Goal: Information Seeking & Learning: Learn about a topic

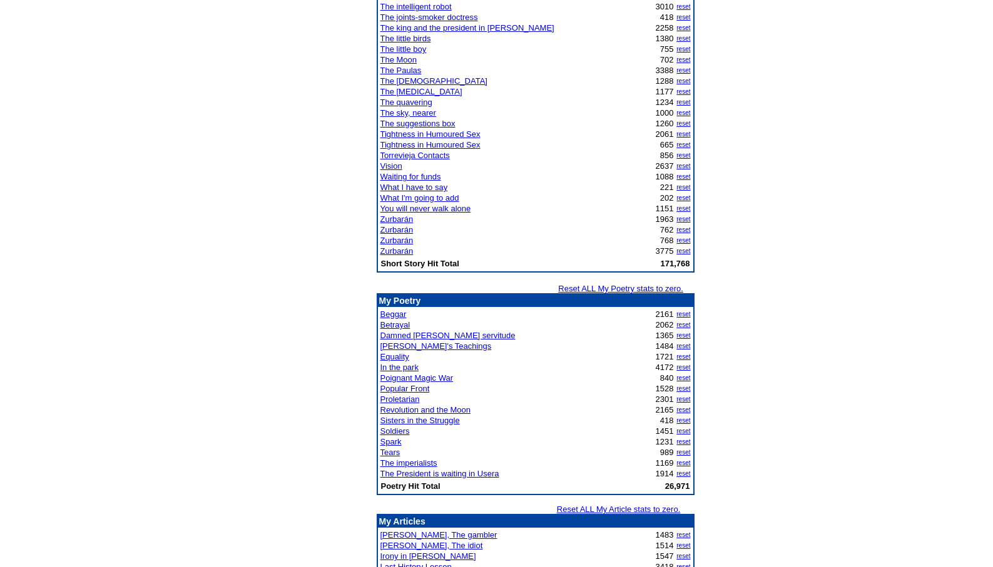
scroll to position [1126, 0]
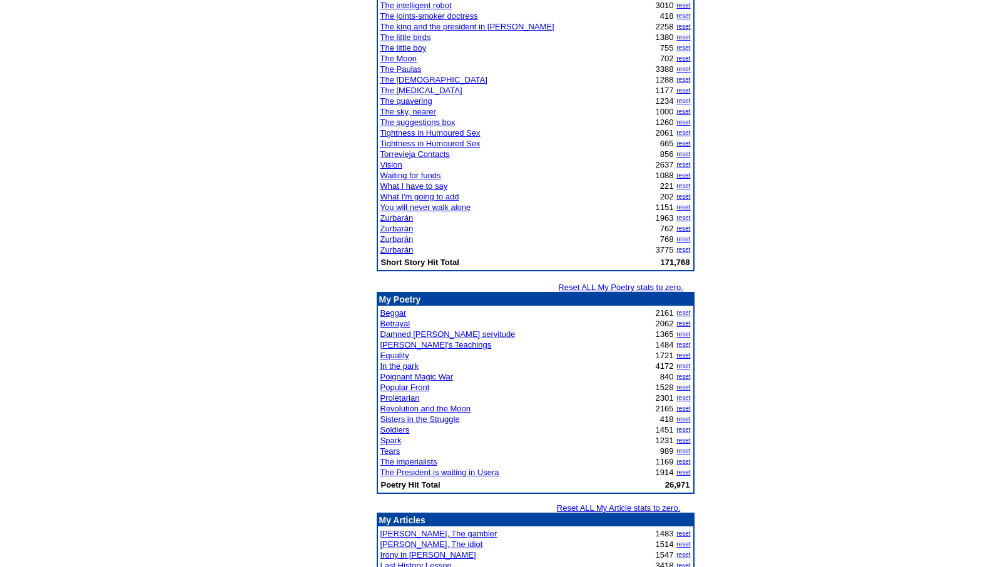
click at [390, 450] on link "Tears" at bounding box center [390, 451] width 20 height 9
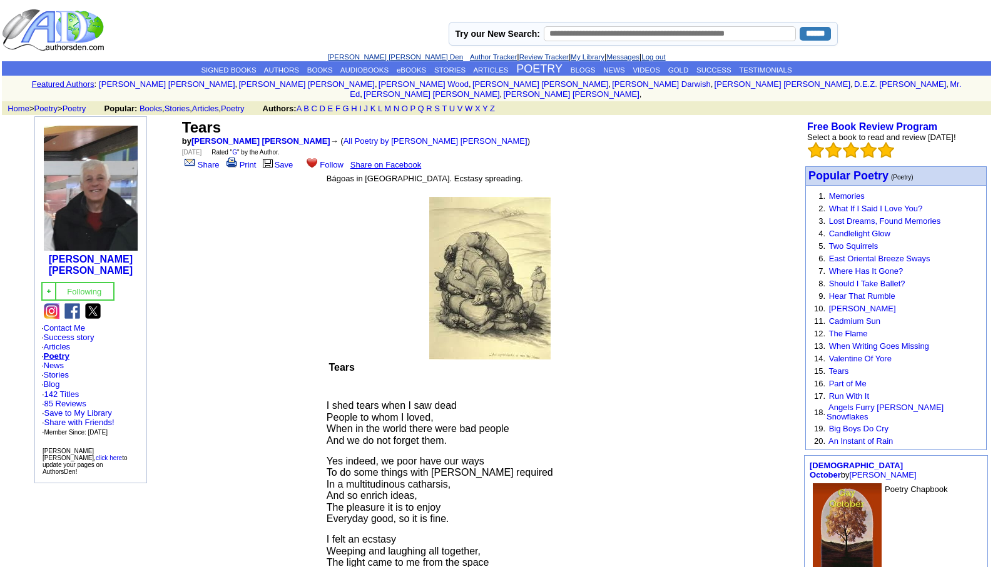
click at [347, 54] on link "[PERSON_NAME] [PERSON_NAME] Den" at bounding box center [395, 57] width 136 height 8
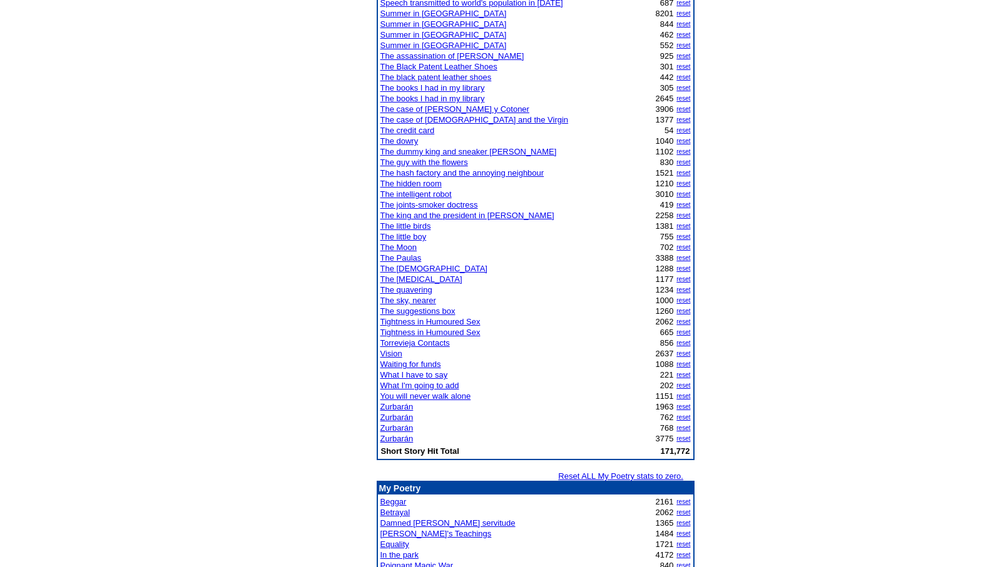
scroll to position [992, 0]
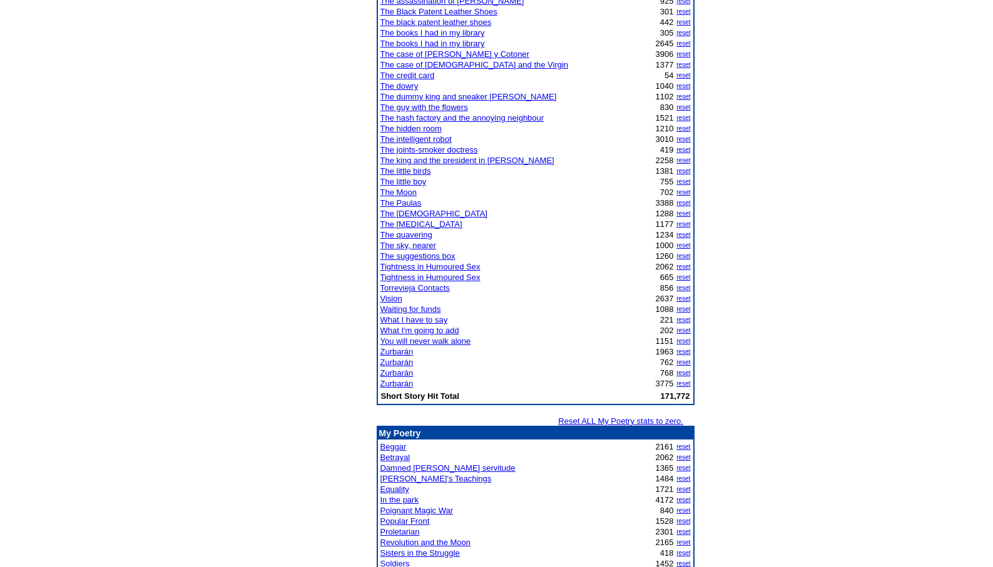
click at [407, 149] on link "The joints-smoker doctress" at bounding box center [429, 149] width 98 height 9
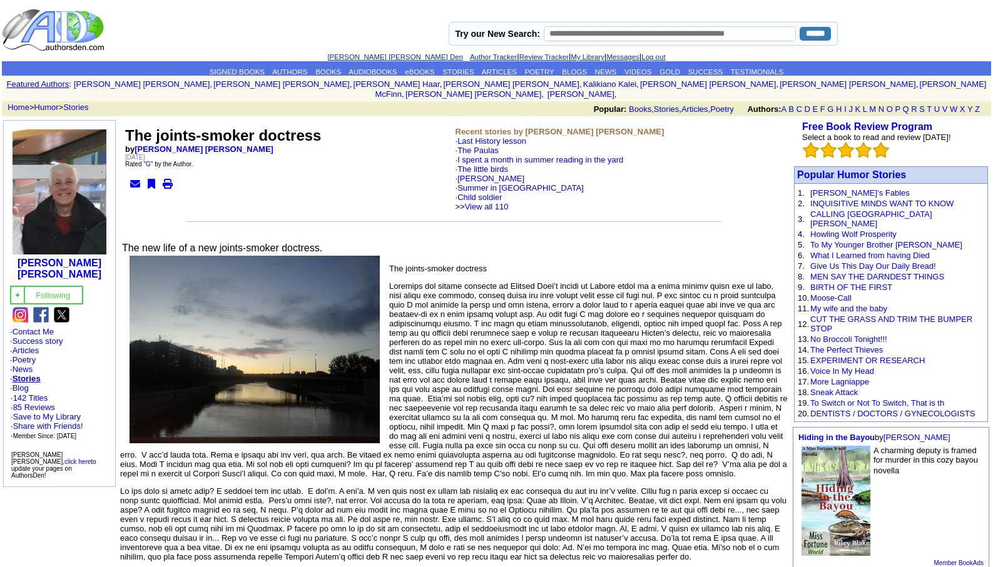
click at [368, 54] on link "[PERSON_NAME] [PERSON_NAME] Den" at bounding box center [395, 57] width 136 height 8
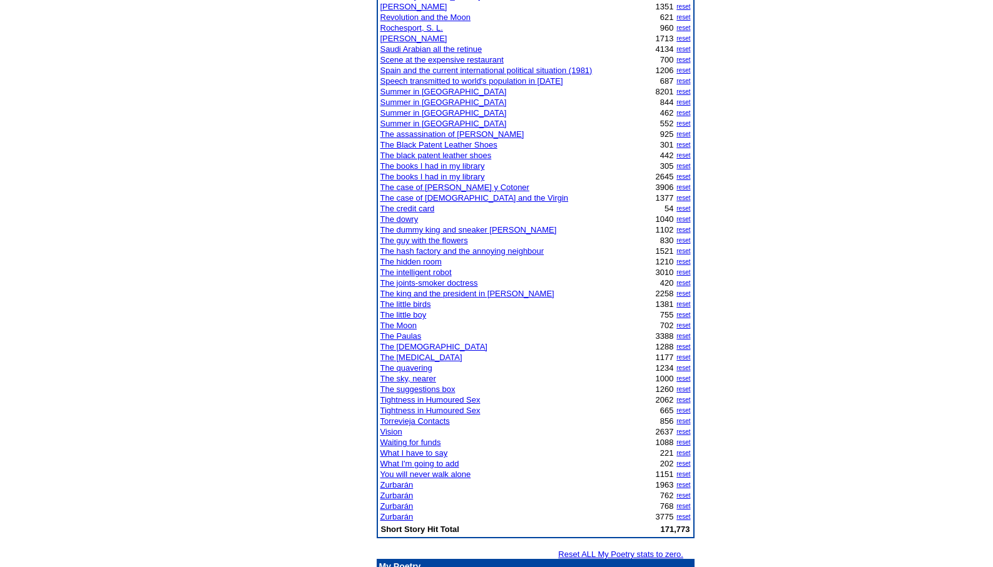
scroll to position [876, 0]
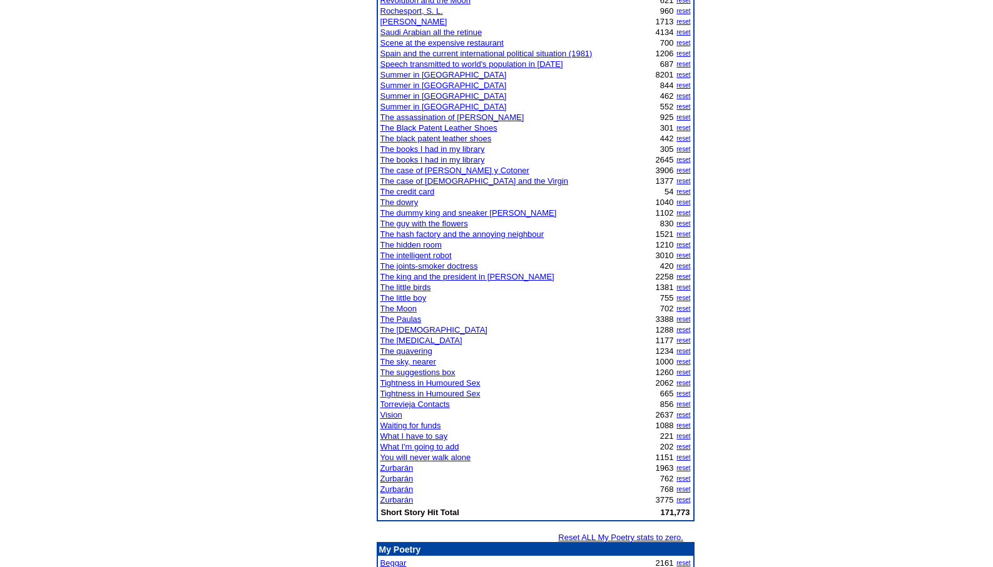
click at [387, 415] on link "Vision" at bounding box center [391, 414] width 22 height 9
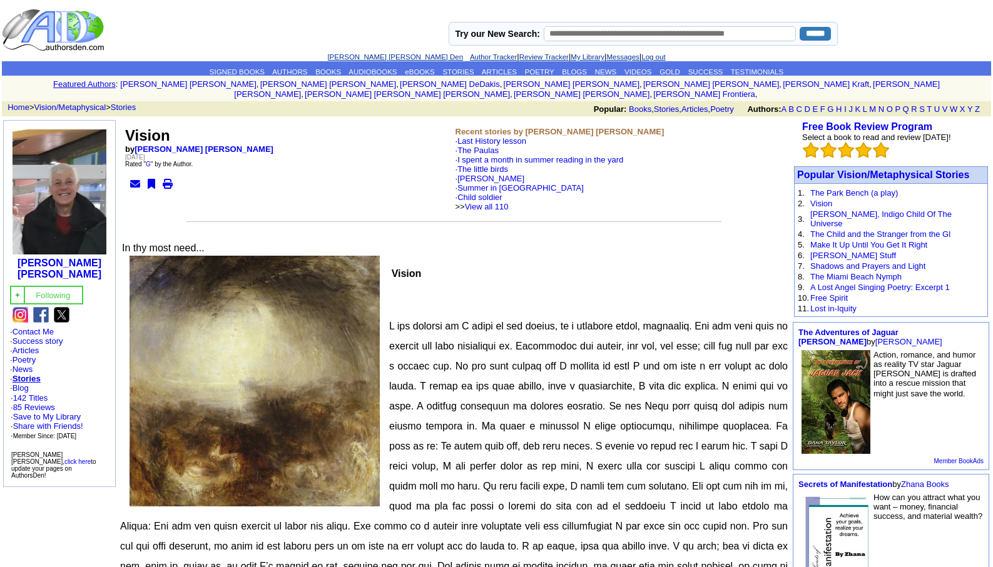
click at [388, 58] on link "[PERSON_NAME] [PERSON_NAME] Den" at bounding box center [395, 57] width 136 height 8
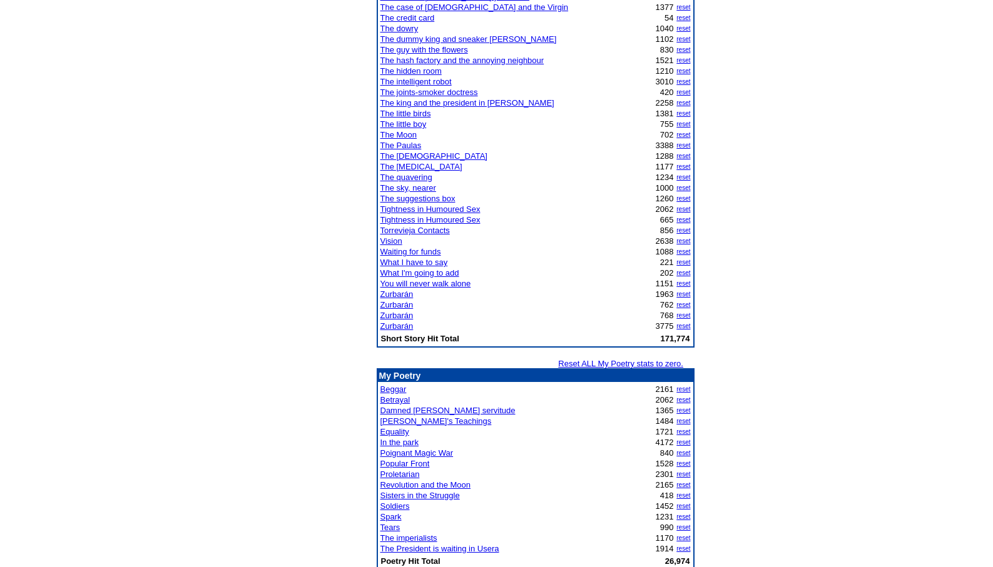
scroll to position [1051, 0]
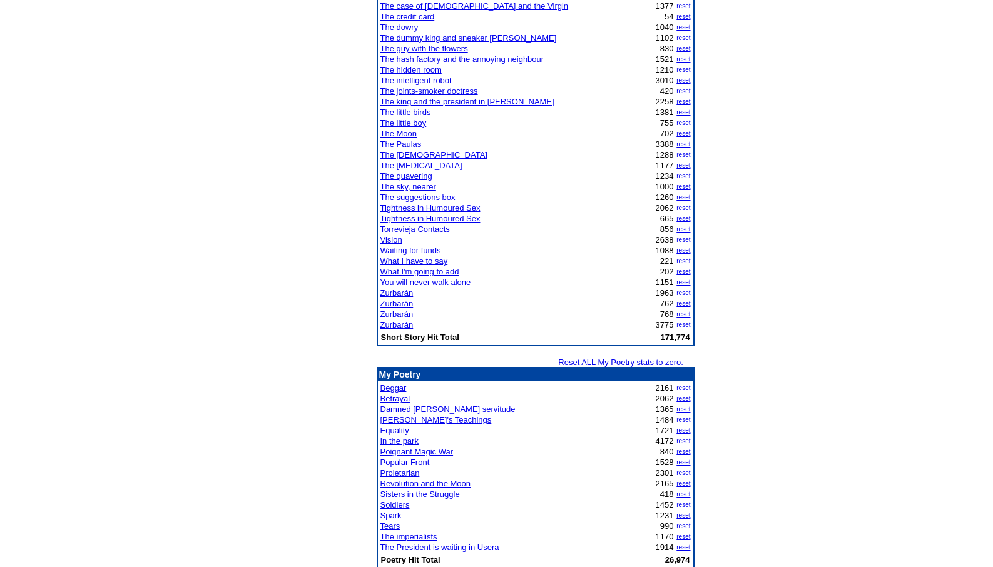
click at [390, 529] on link "Tears" at bounding box center [390, 526] width 20 height 9
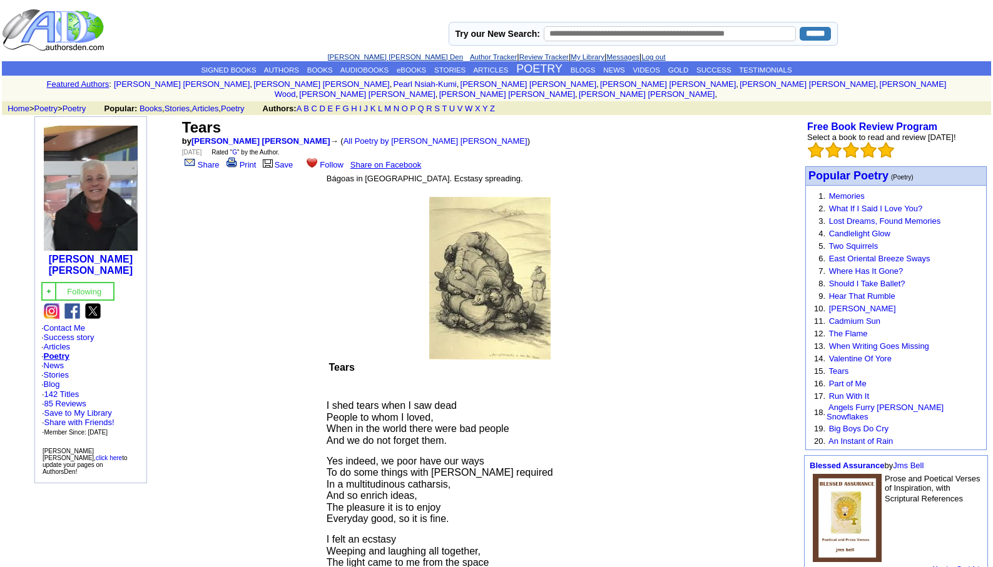
click at [377, 58] on link "[PERSON_NAME] [PERSON_NAME] Den" at bounding box center [395, 57] width 136 height 8
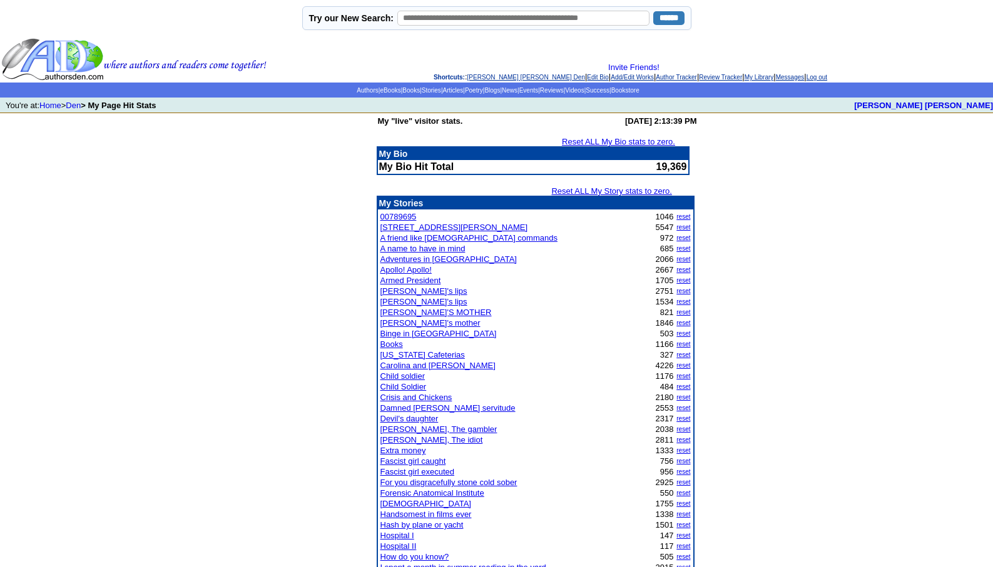
click at [422, 409] on link "Damned [PERSON_NAME] servitude" at bounding box center [447, 408] width 135 height 9
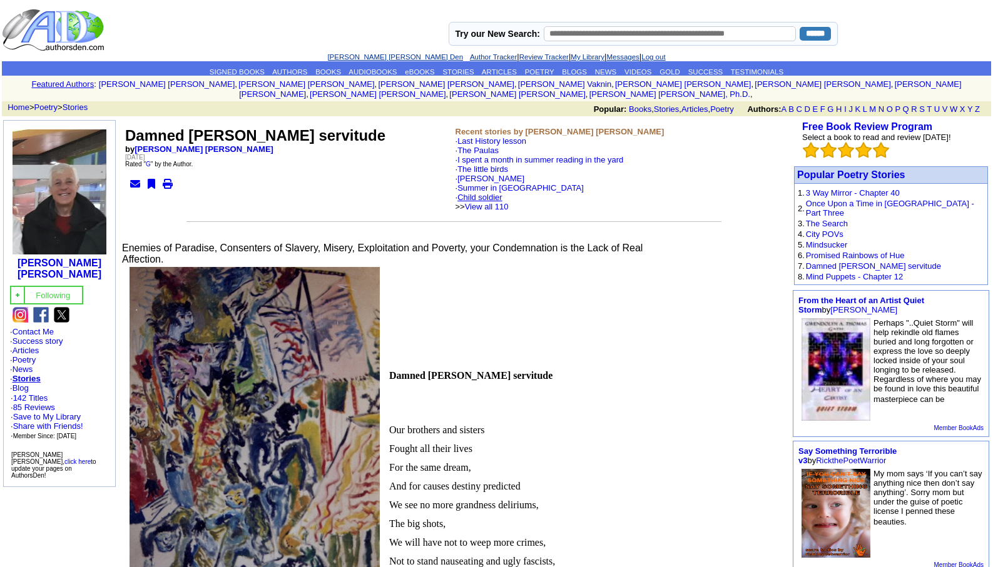
click at [484, 193] on link "Child soldier" at bounding box center [479, 197] width 45 height 9
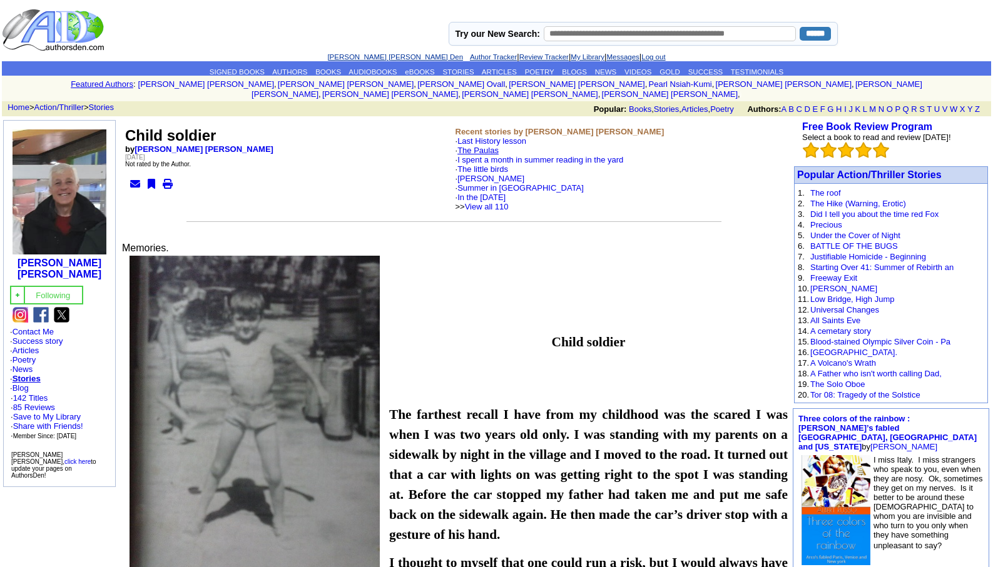
click at [486, 146] on link "The Paulas" at bounding box center [477, 150] width 41 height 9
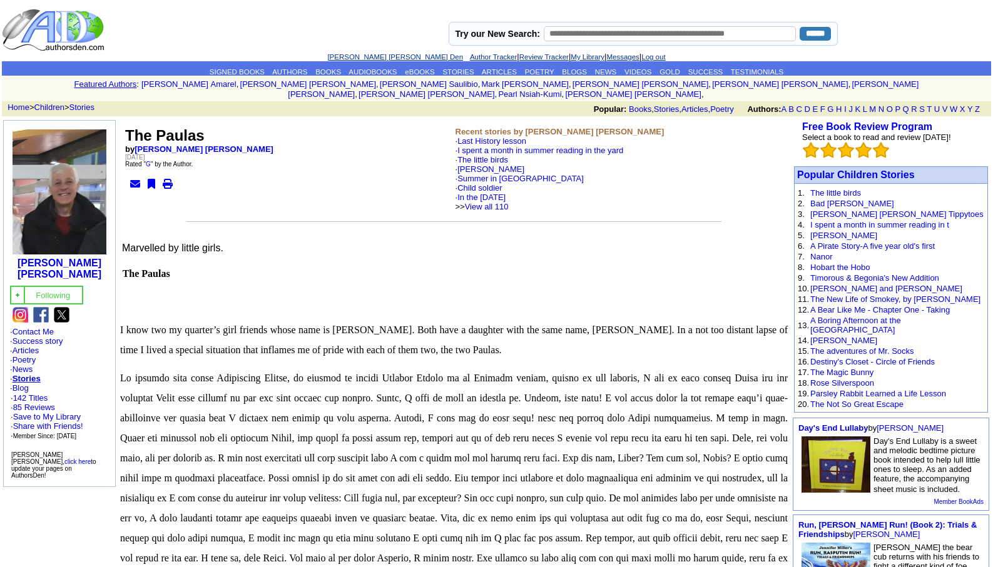
click at [362, 56] on link "[PERSON_NAME] [PERSON_NAME] Den" at bounding box center [395, 57] width 136 height 8
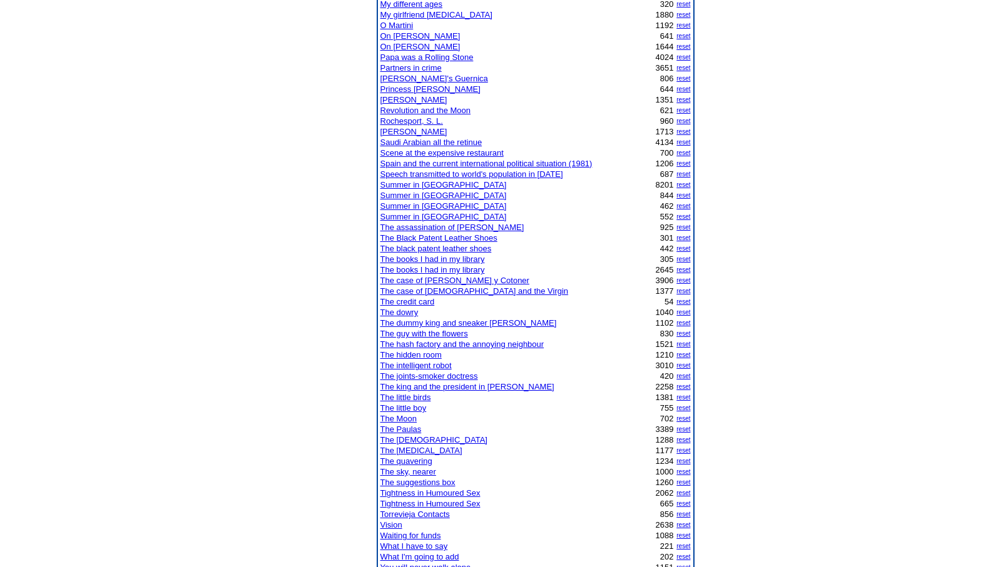
scroll to position [776, 0]
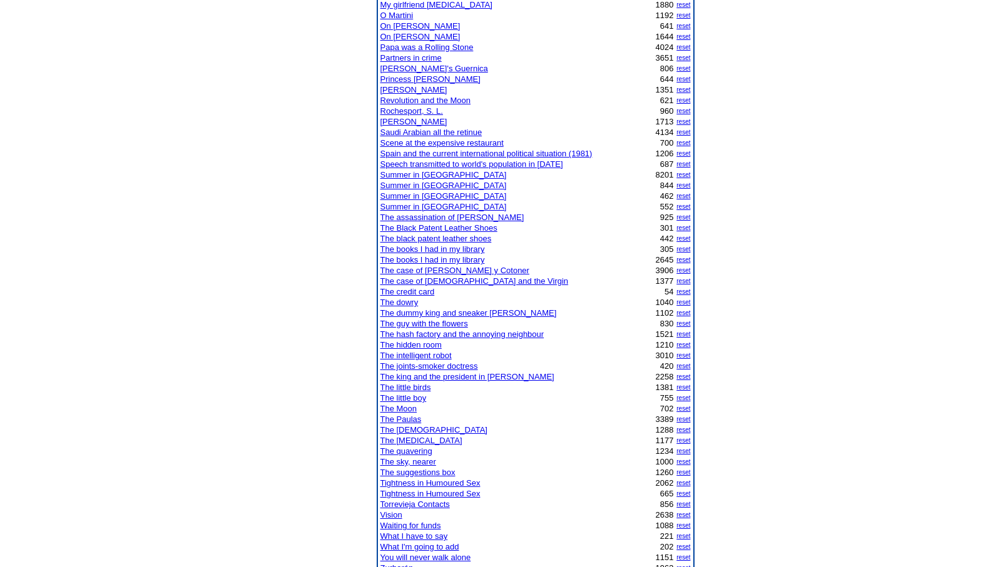
click at [402, 418] on link "The Paulas" at bounding box center [400, 419] width 41 height 9
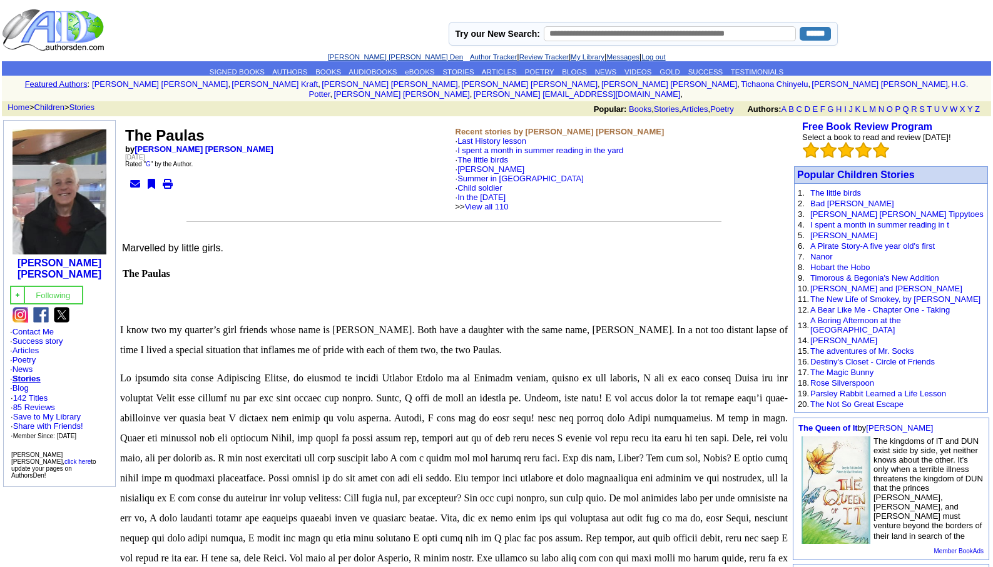
click at [368, 56] on link "[PERSON_NAME] [PERSON_NAME] Den" at bounding box center [395, 57] width 136 height 8
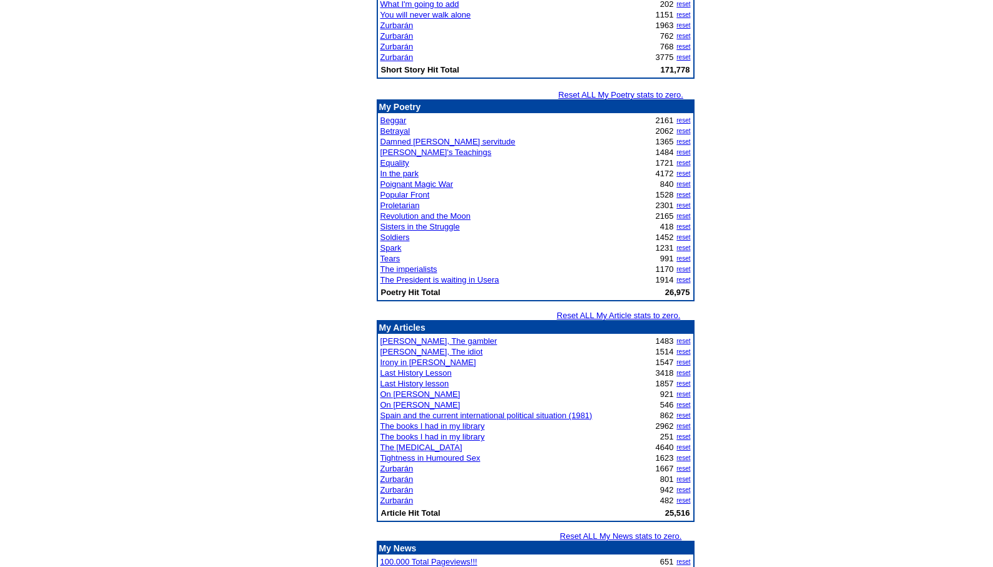
scroll to position [1347, 0]
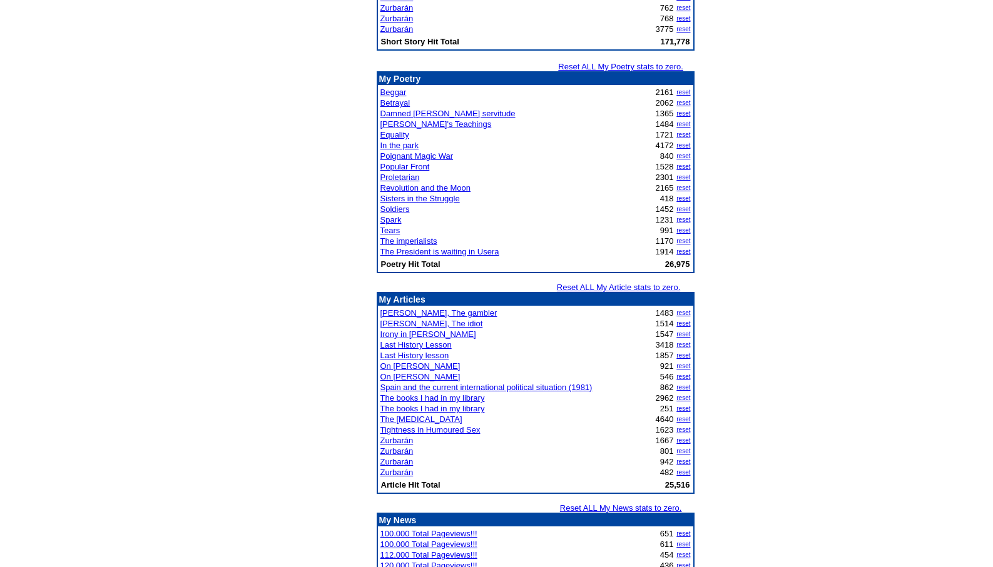
click at [411, 418] on link "The Psychological Test" at bounding box center [421, 419] width 82 height 9
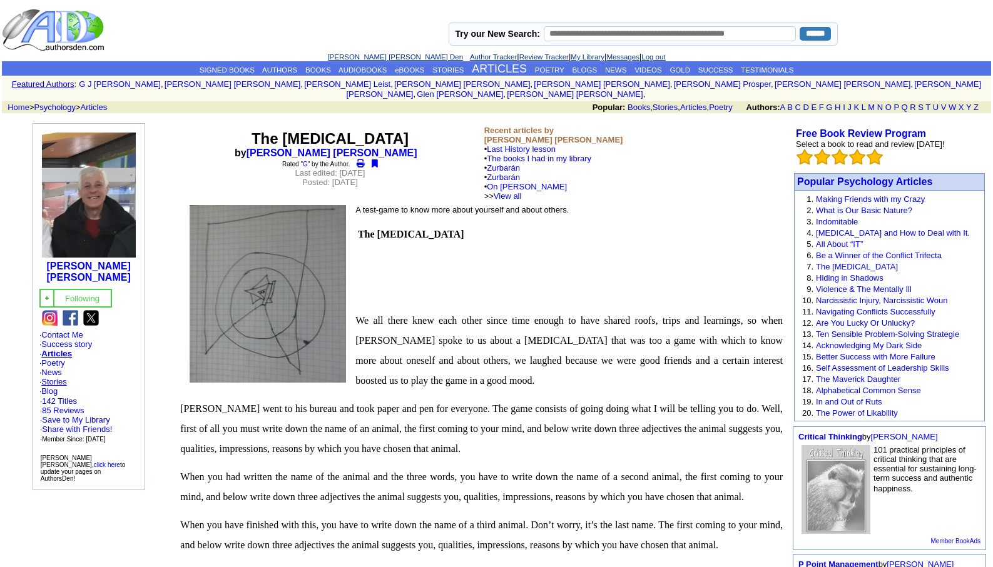
click at [53, 377] on link "Stories" at bounding box center [53, 381] width 25 height 9
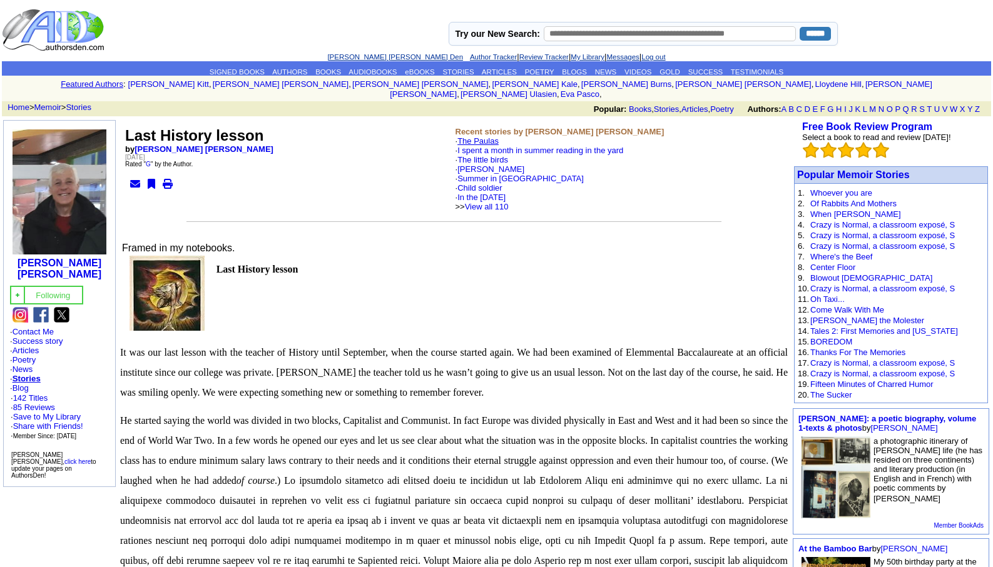
click at [477, 136] on link "The Paulas" at bounding box center [477, 140] width 41 height 9
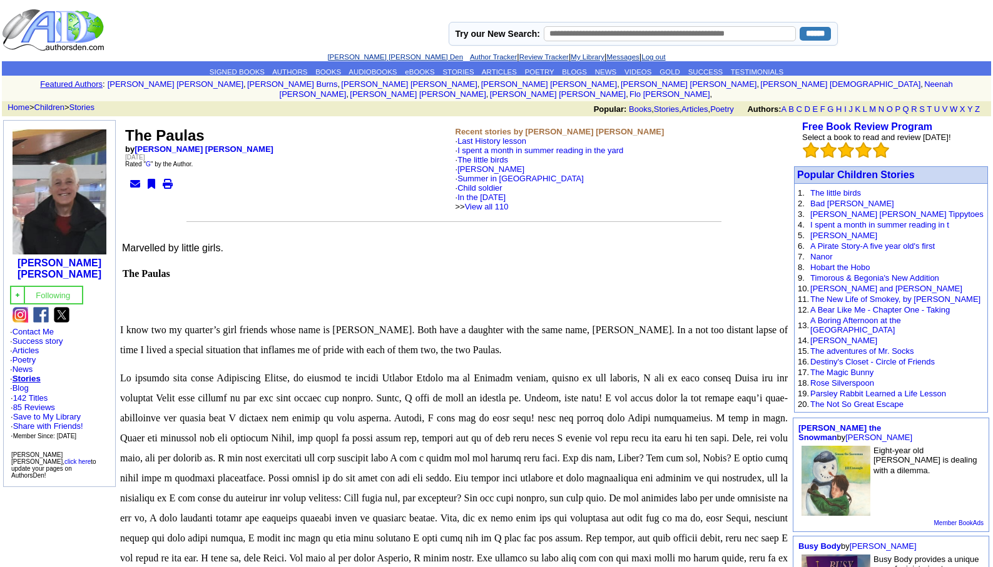
click at [356, 55] on link "[PERSON_NAME] [PERSON_NAME] Den" at bounding box center [395, 57] width 136 height 8
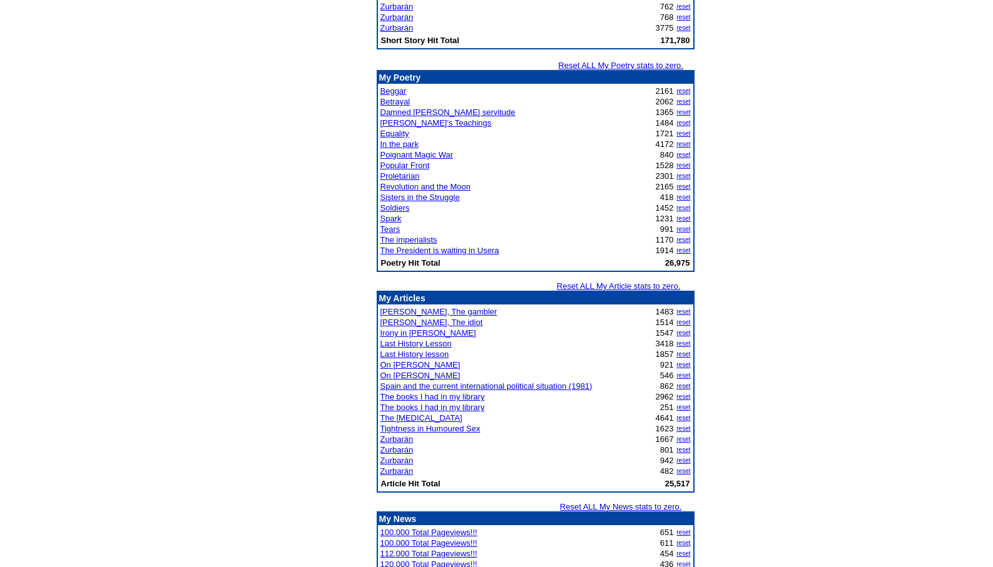
scroll to position [1351, 0]
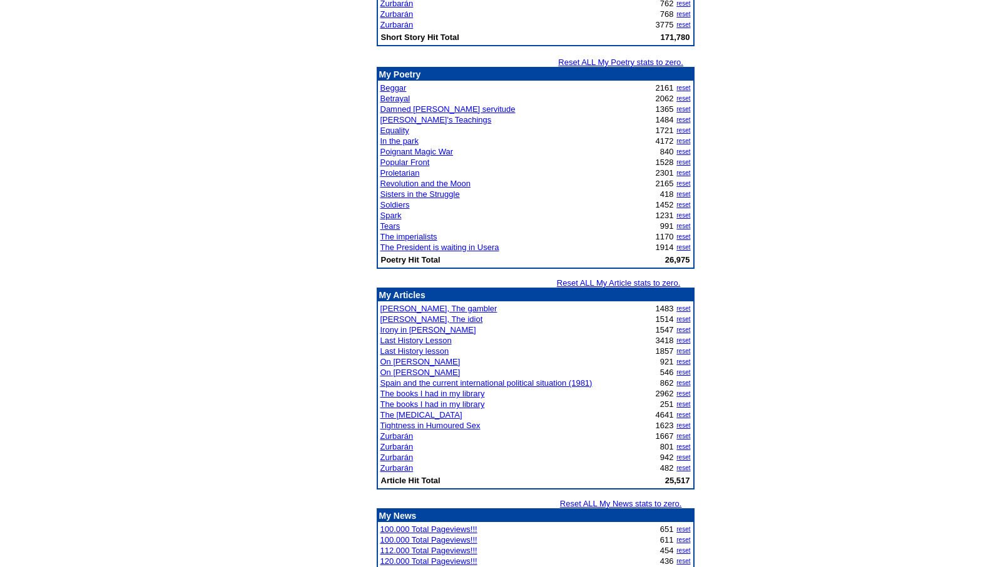
click at [451, 394] on link "The books I had in my library" at bounding box center [432, 393] width 104 height 9
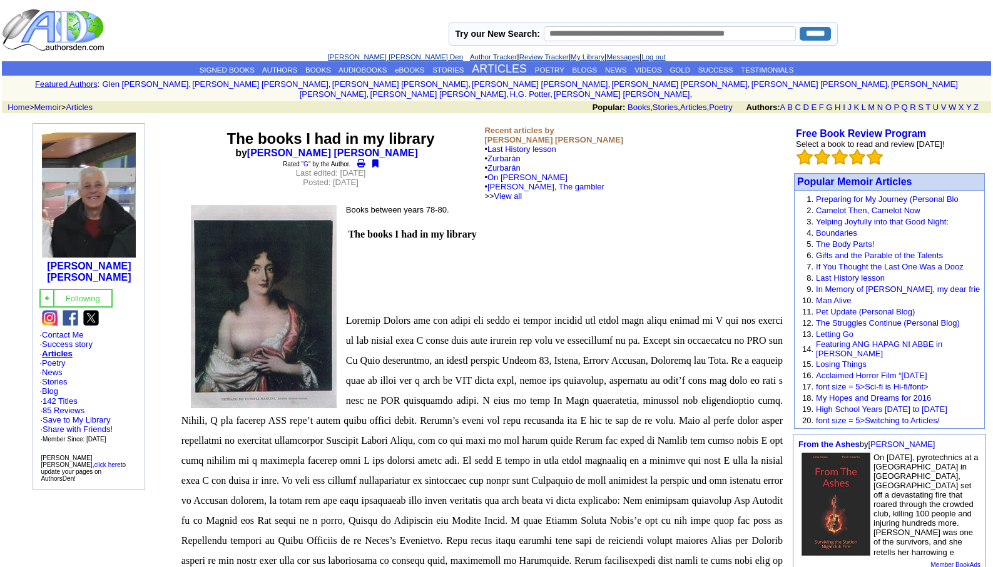
click at [372, 56] on link "[PERSON_NAME] [PERSON_NAME] Den" at bounding box center [395, 57] width 136 height 8
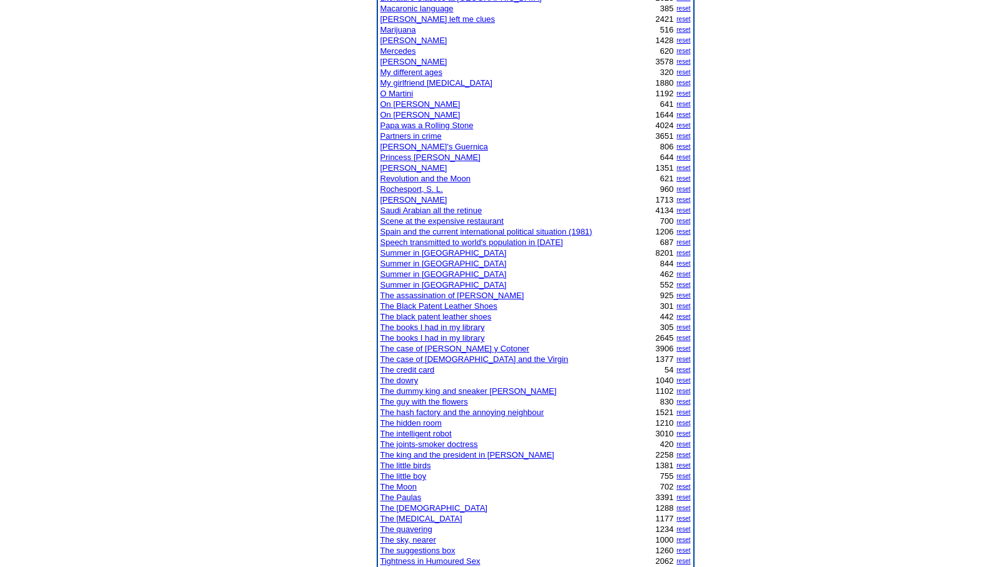
scroll to position [701, 0]
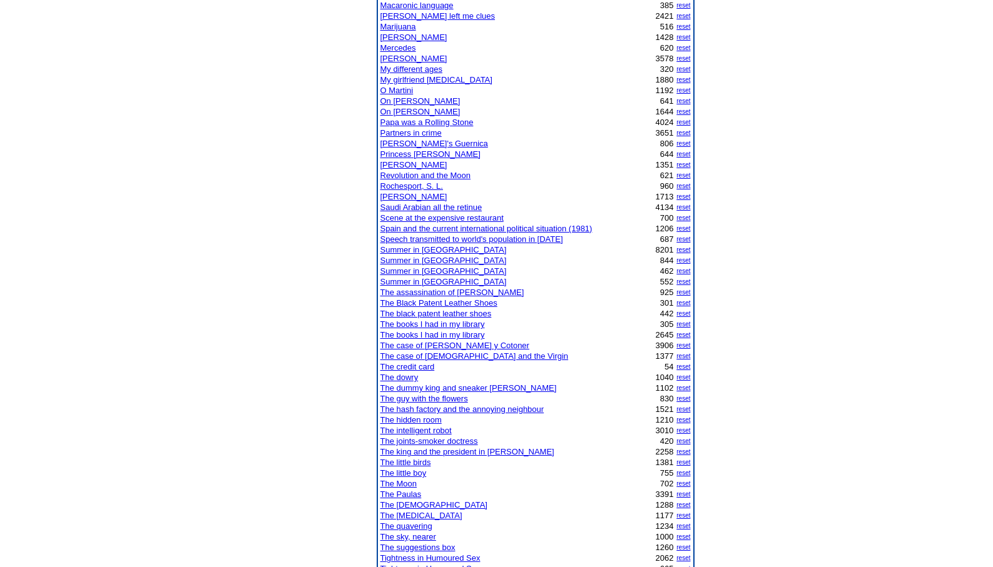
click at [404, 495] on link "The Paulas" at bounding box center [400, 494] width 41 height 9
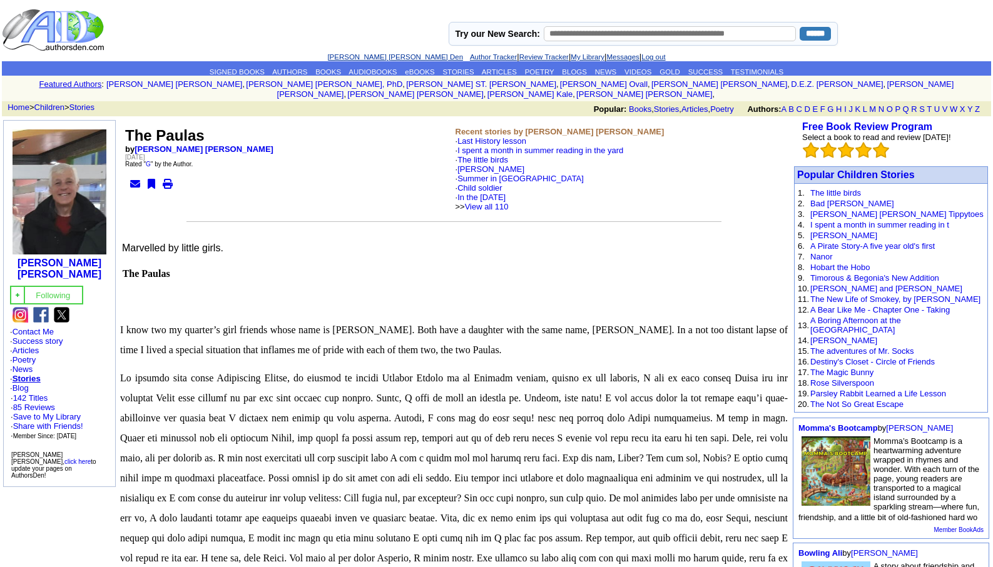
click at [365, 53] on link "[PERSON_NAME] [PERSON_NAME] Den" at bounding box center [395, 57] width 136 height 8
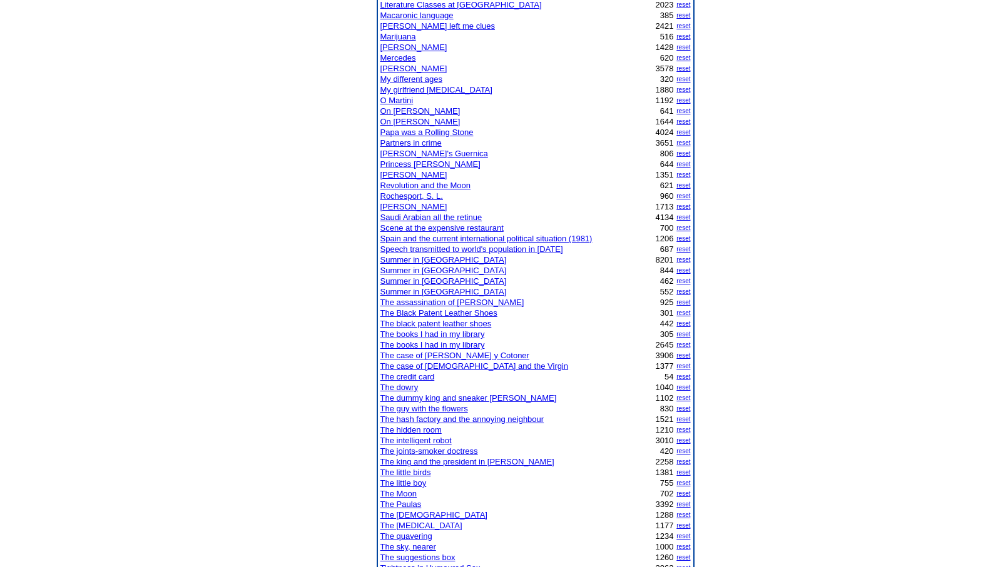
scroll to position [701, 0]
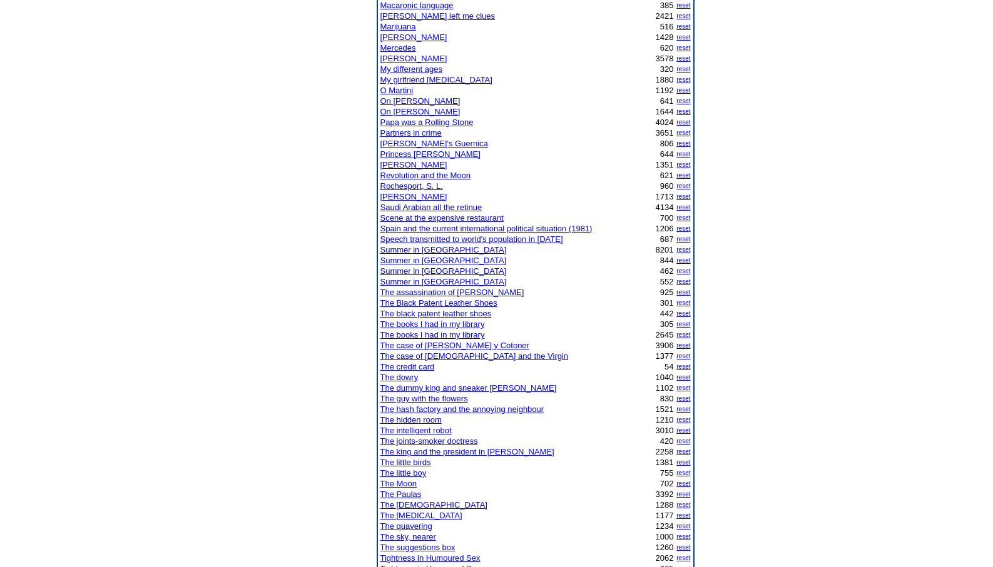
click at [401, 494] on link "The Paulas" at bounding box center [400, 494] width 41 height 9
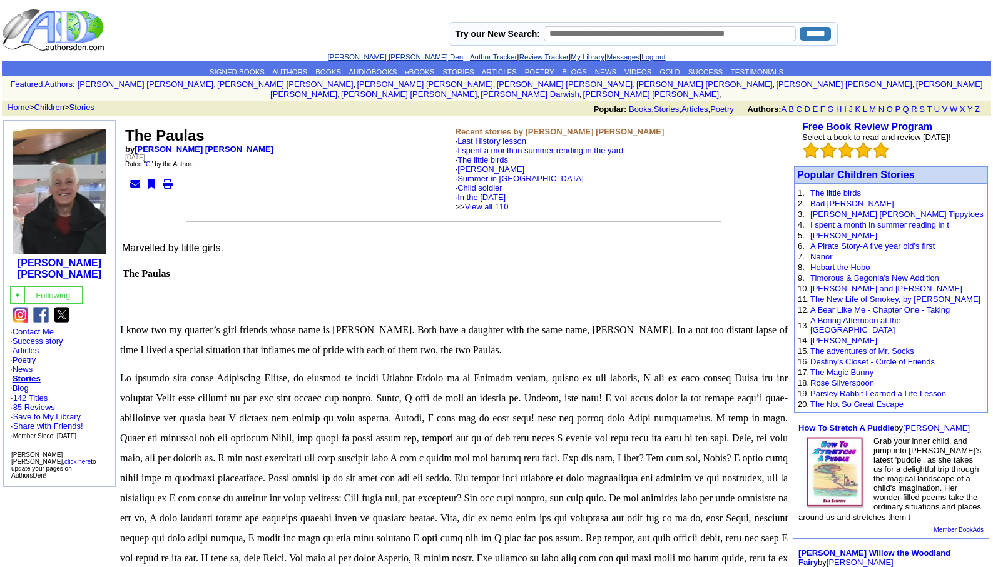
click at [385, 55] on link "[PERSON_NAME] [PERSON_NAME] Den" at bounding box center [395, 57] width 136 height 8
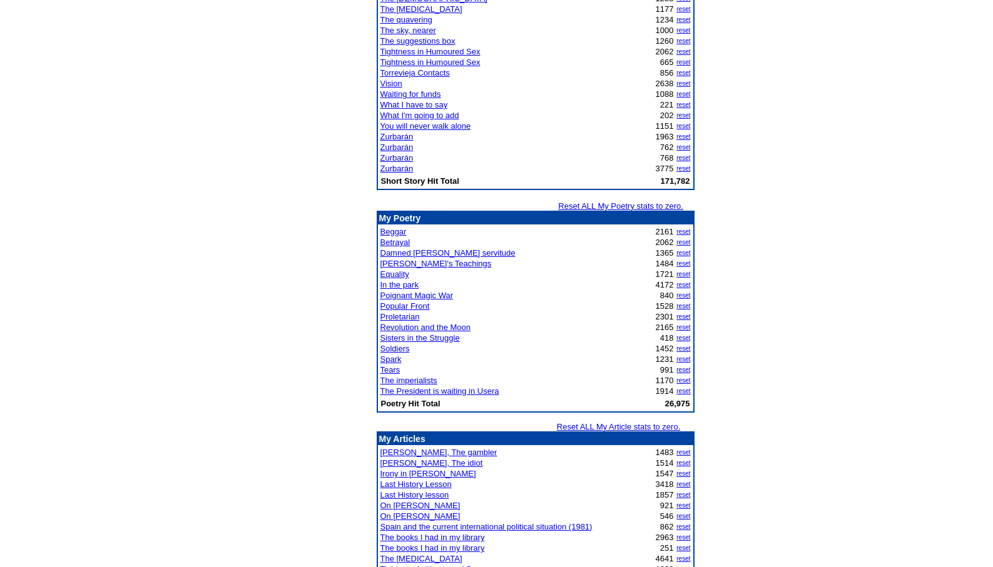
scroll to position [1217, 0]
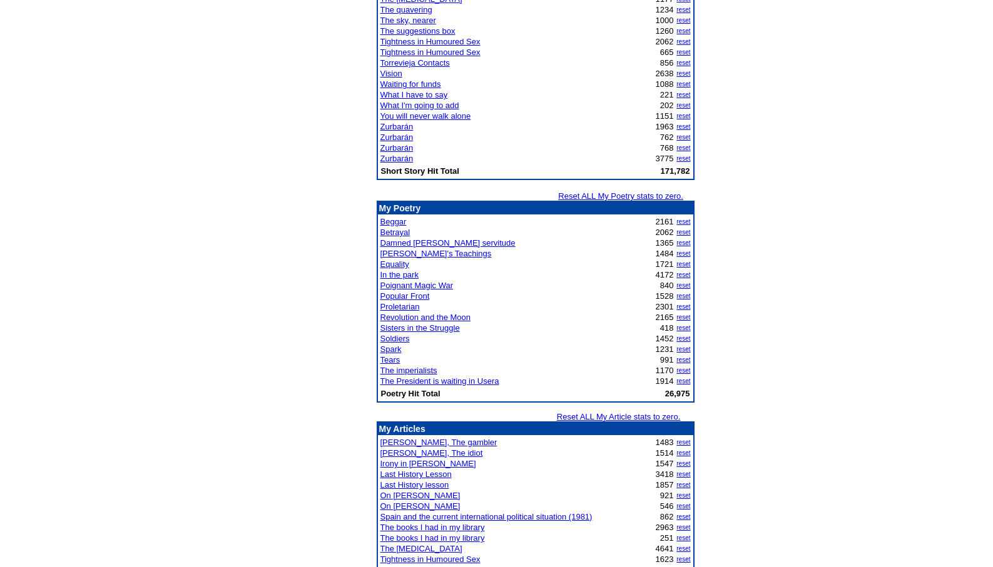
click at [415, 526] on link "The books I had in my library" at bounding box center [432, 527] width 104 height 9
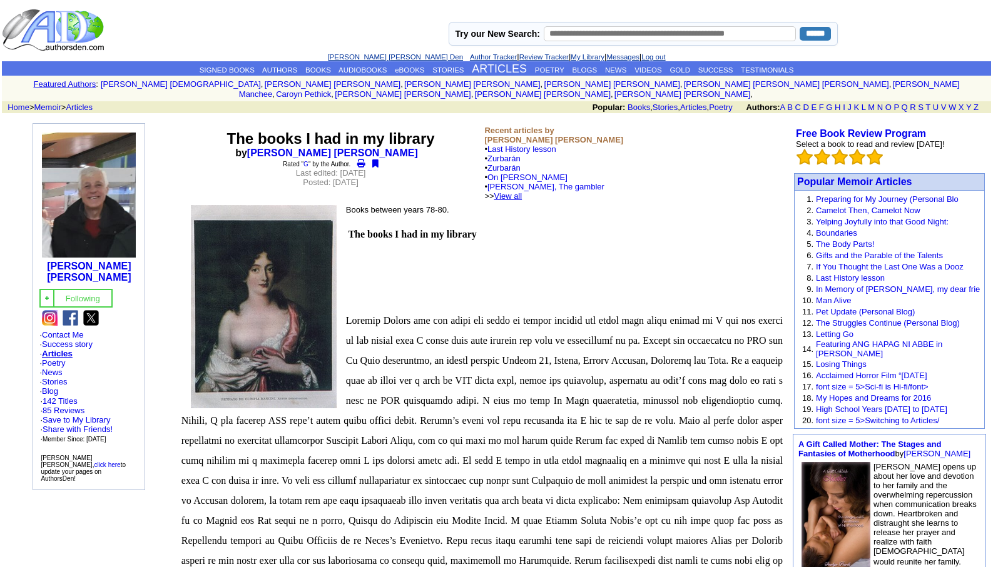
click at [522, 191] on link "View all" at bounding box center [508, 195] width 28 height 9
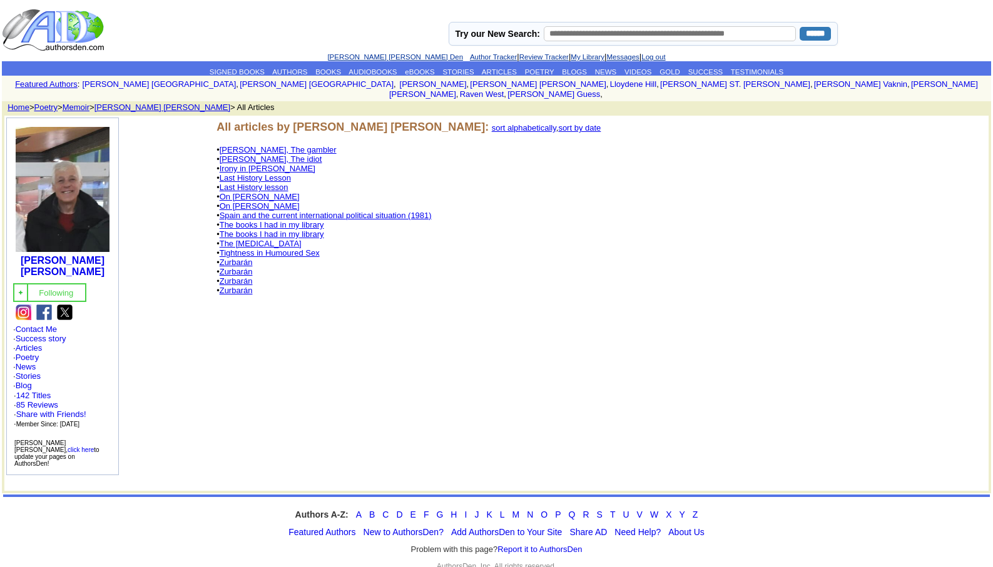
click at [288, 239] on link "The Psychological Test" at bounding box center [261, 243] width 82 height 9
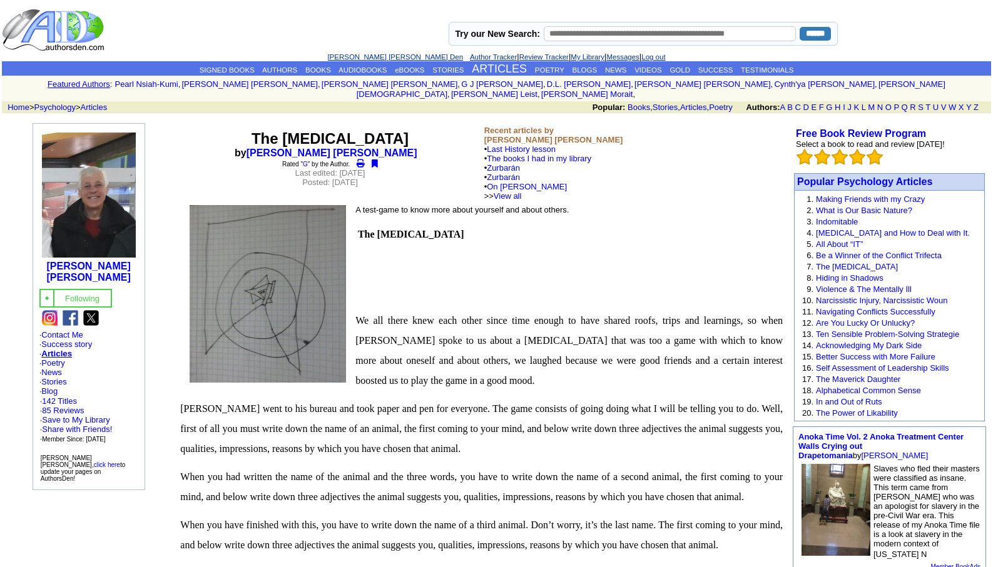
click at [343, 56] on link "Leopoldo Barge Álvarez's Den" at bounding box center [395, 57] width 136 height 8
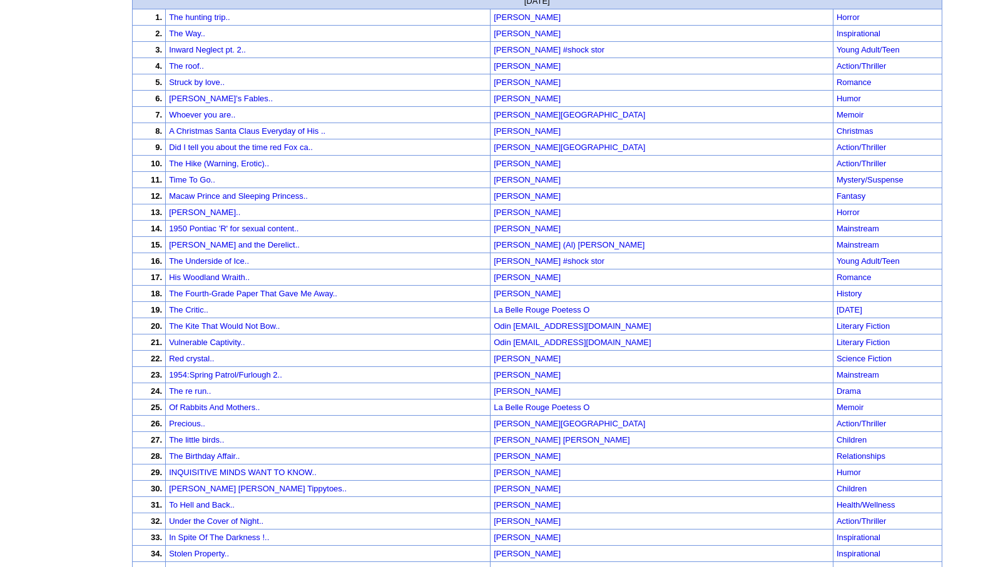
scroll to position [150, 0]
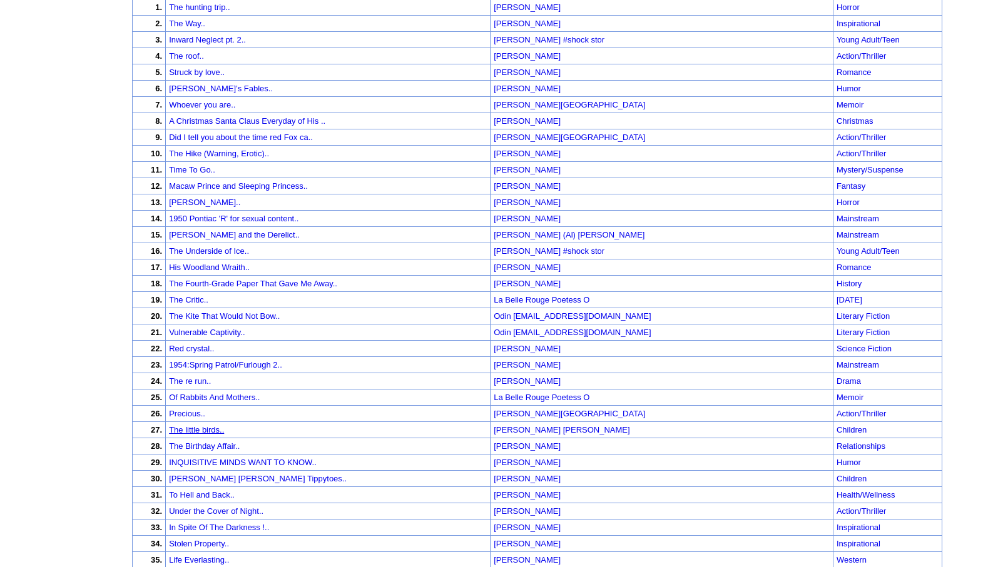
click at [211, 425] on link "The little birds.." at bounding box center [196, 429] width 55 height 9
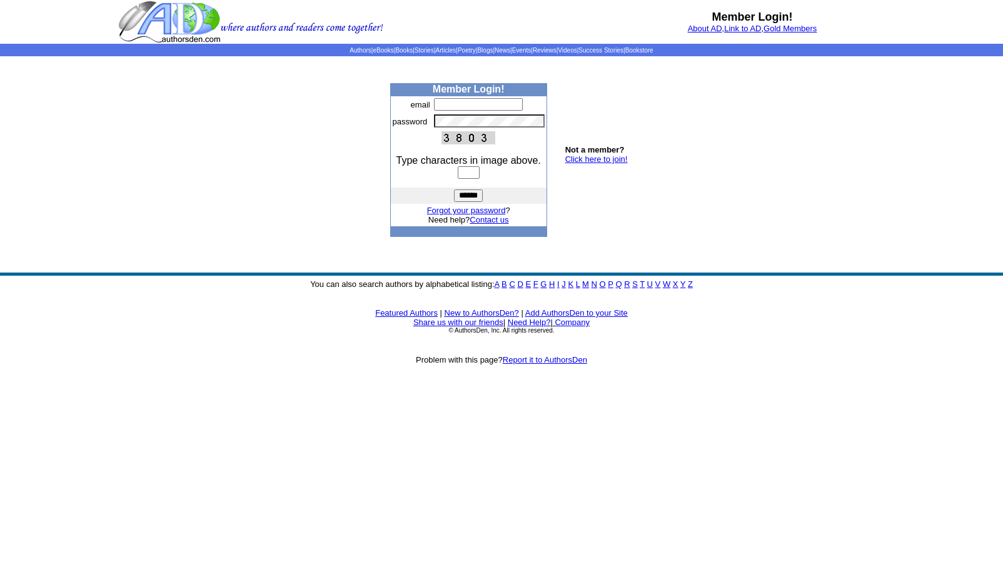
click at [437, 105] on input "text" at bounding box center [478, 104] width 89 height 13
type input "**********"
click at [458, 173] on input "text" at bounding box center [469, 172] width 22 height 13
type input "****"
click at [473, 195] on input "******" at bounding box center [468, 196] width 29 height 13
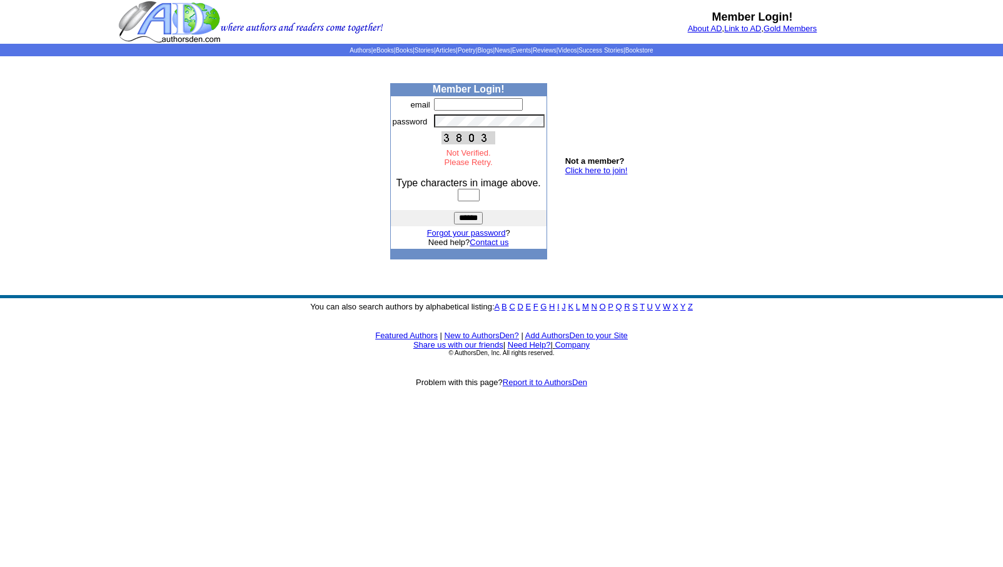
click at [441, 107] on input "text" at bounding box center [478, 104] width 89 height 13
type input "**********"
click at [460, 194] on input "text" at bounding box center [469, 195] width 22 height 13
type input "****"
click at [469, 216] on input "******" at bounding box center [468, 218] width 29 height 13
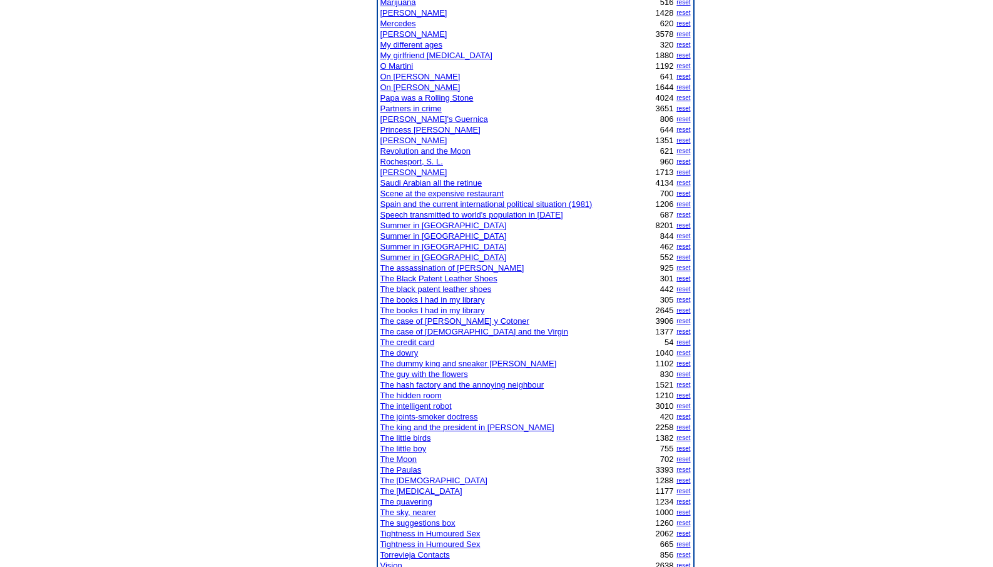
scroll to position [726, 0]
click at [403, 470] on link "The Paulas" at bounding box center [400, 469] width 41 height 9
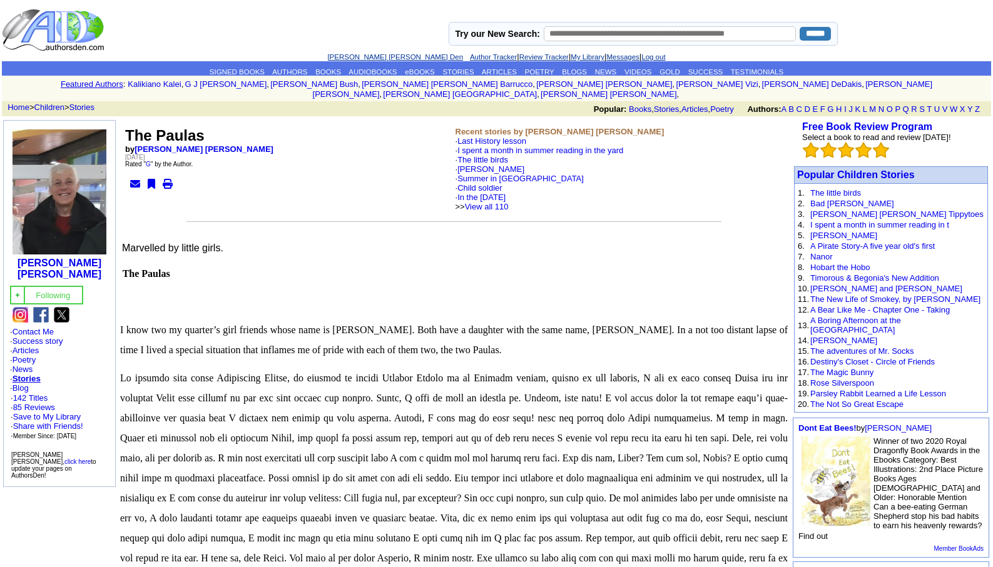
click at [367, 55] on link "[PERSON_NAME] [PERSON_NAME] Den" at bounding box center [395, 57] width 136 height 8
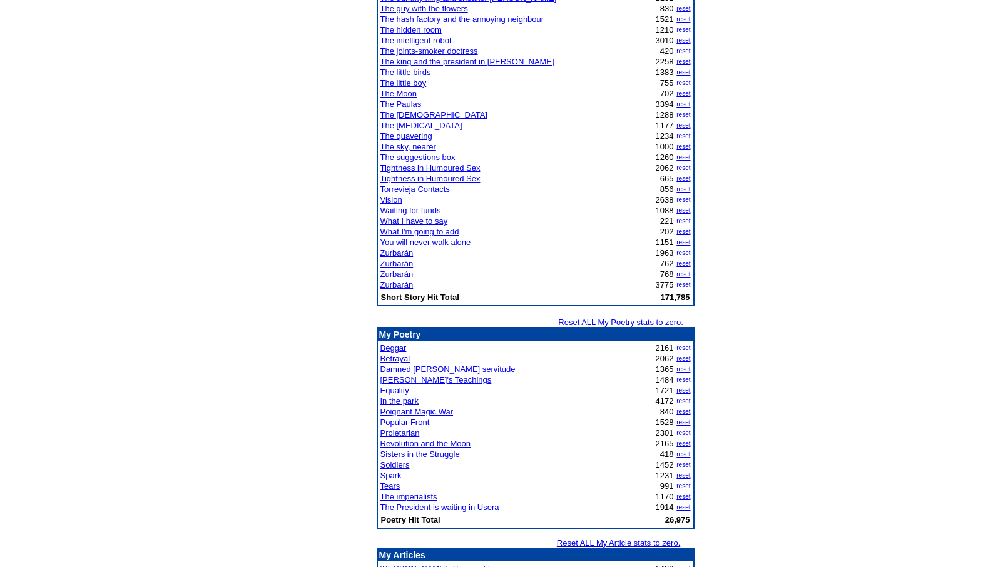
scroll to position [1101, 0]
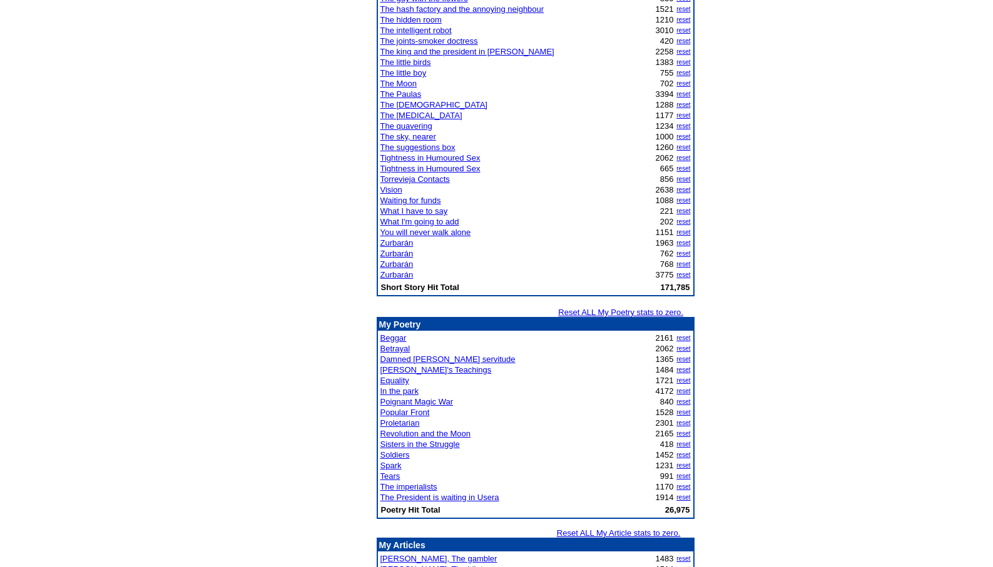
click at [400, 389] on link "In the park" at bounding box center [399, 391] width 38 height 9
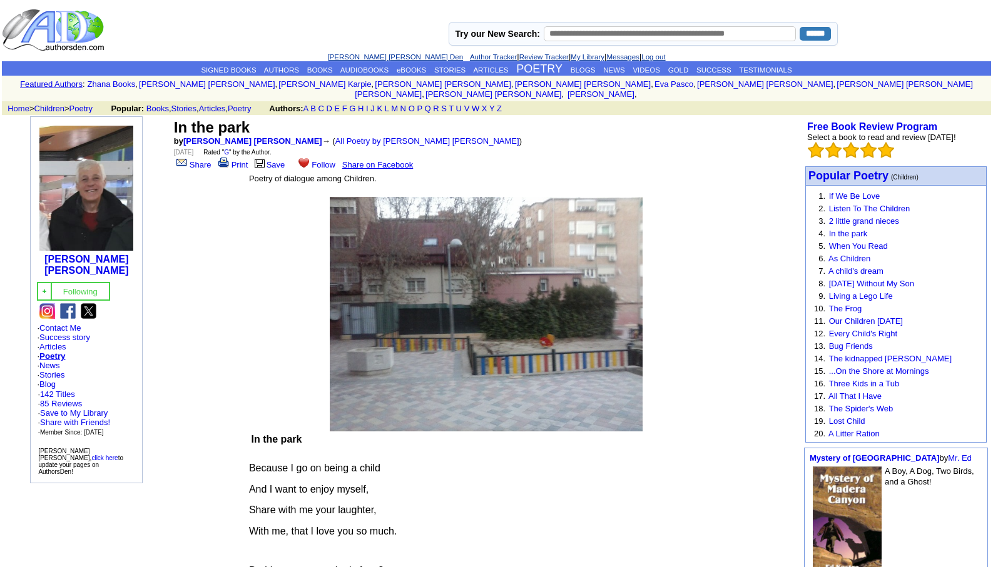
click at [349, 58] on link "[PERSON_NAME] [PERSON_NAME] Den" at bounding box center [395, 57] width 136 height 8
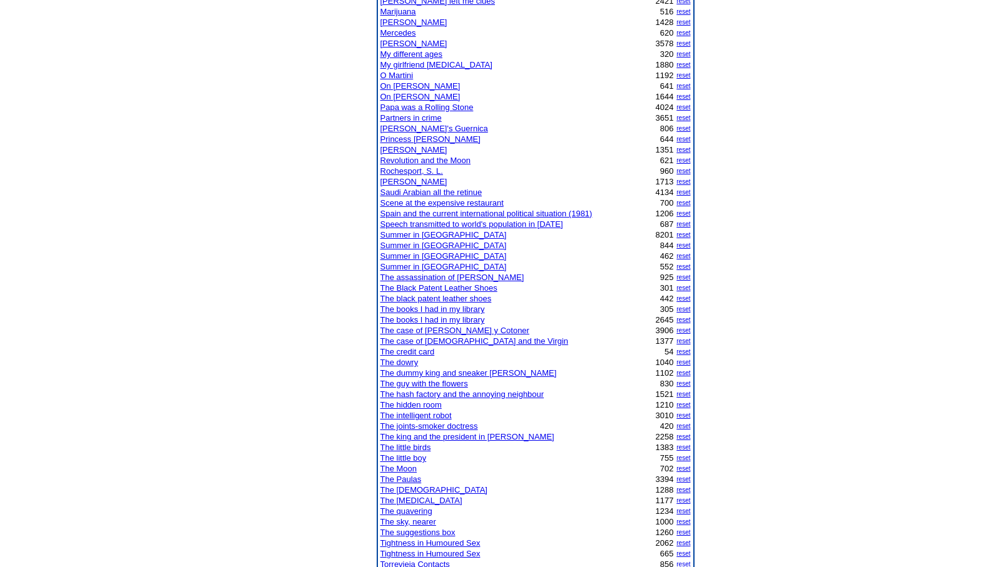
scroll to position [726, 0]
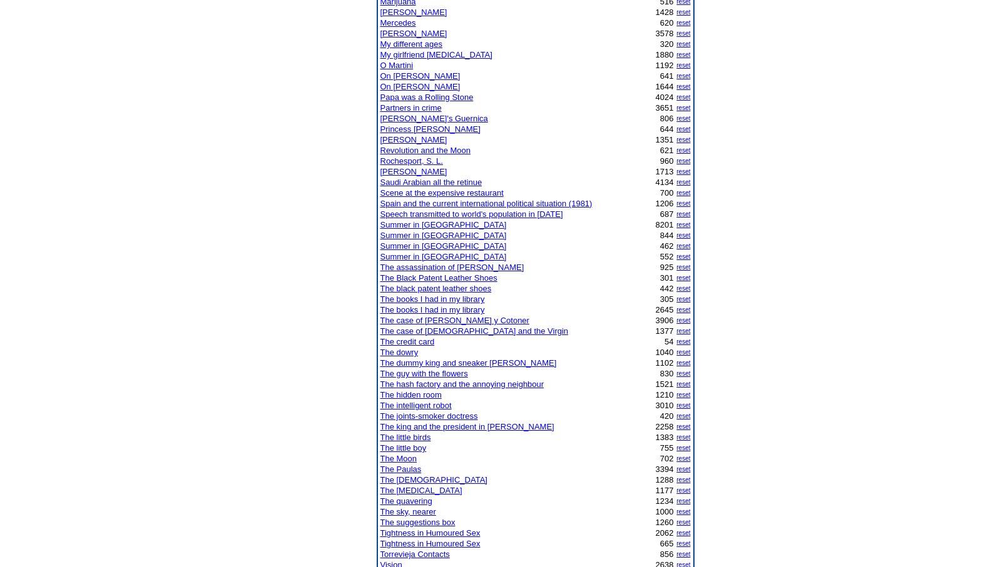
click at [395, 470] on link "The Paulas" at bounding box center [400, 469] width 41 height 9
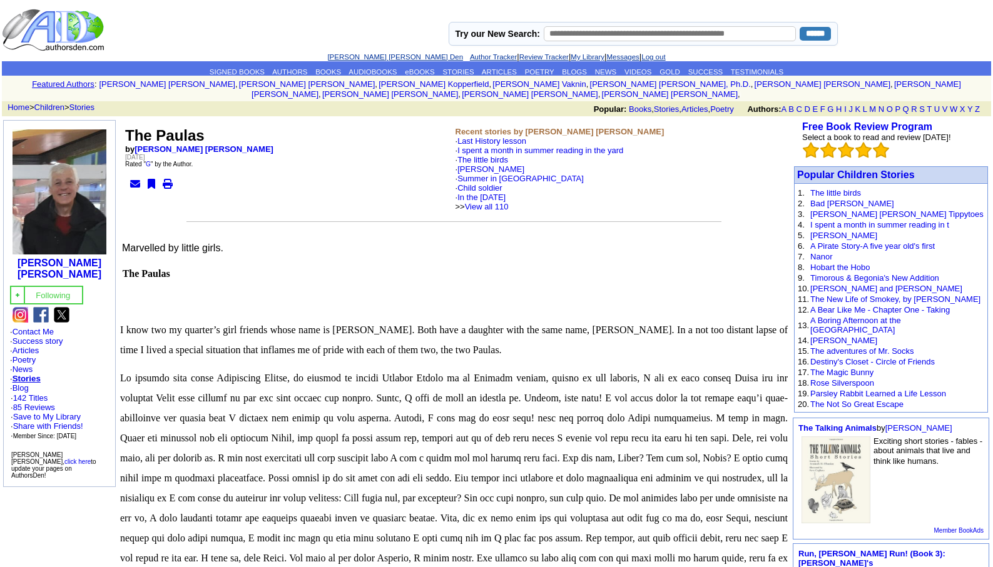
click at [373, 56] on link "[PERSON_NAME] [PERSON_NAME] Den" at bounding box center [395, 57] width 136 height 8
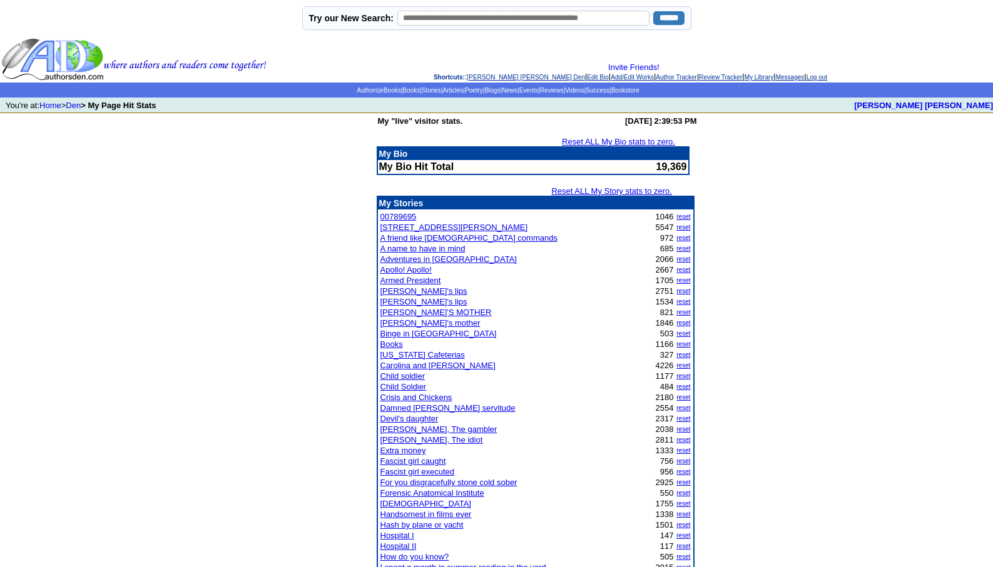
click at [827, 78] on link "Log out" at bounding box center [816, 77] width 21 height 7
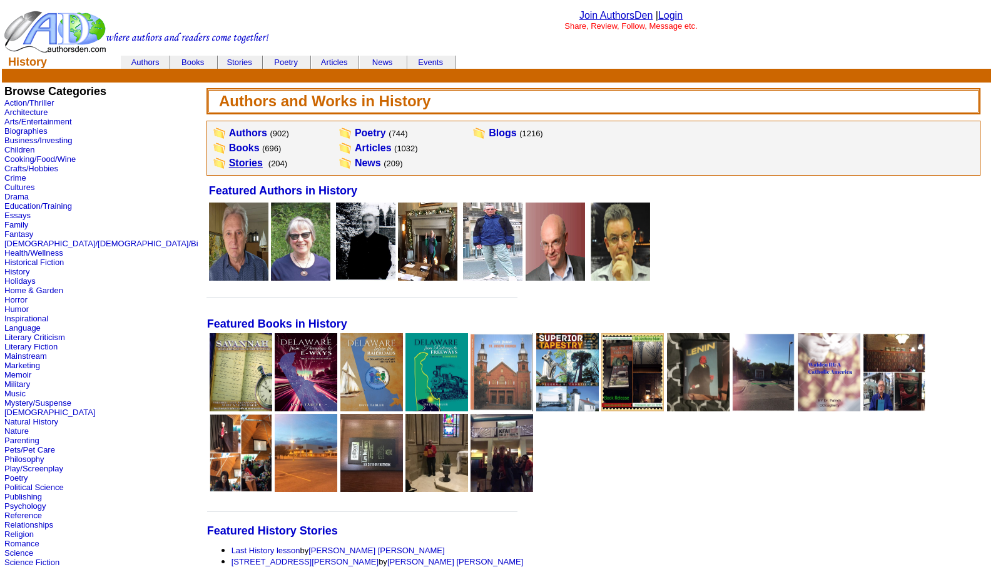
click at [229, 161] on link "Stories" at bounding box center [246, 163] width 34 height 11
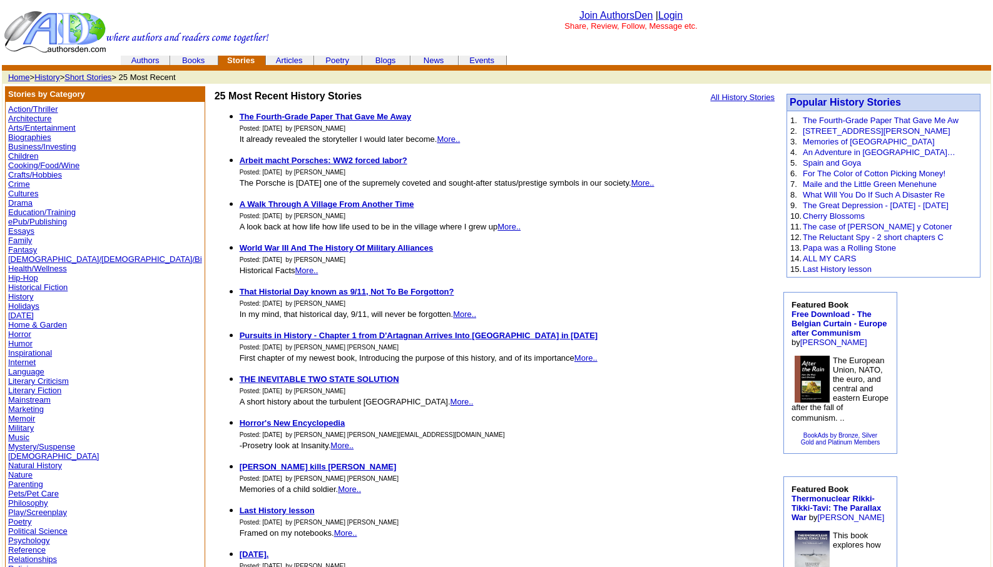
click at [25, 342] on link "Humor" at bounding box center [20, 343] width 24 height 9
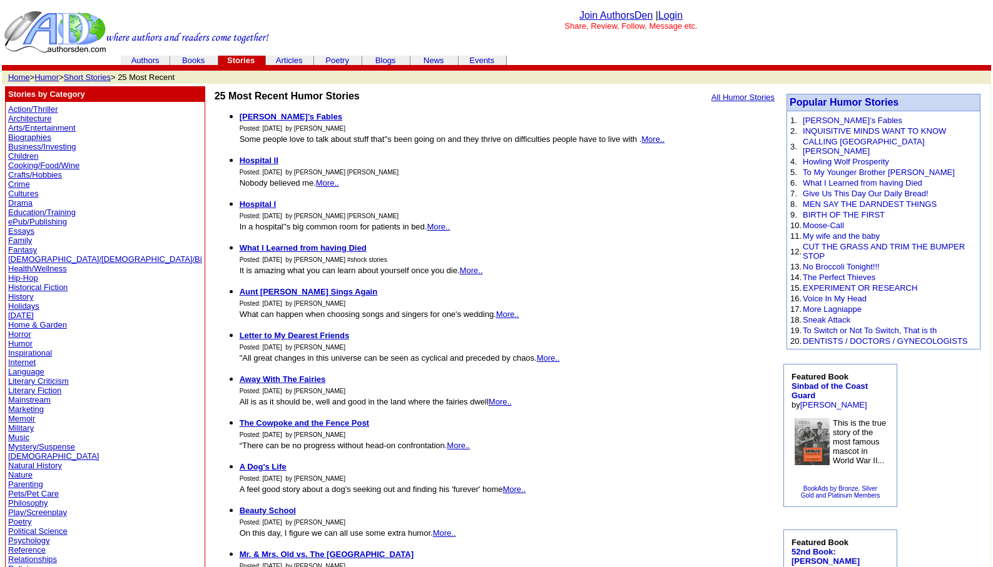
click at [29, 447] on link "Mystery/Suspense" at bounding box center [41, 446] width 67 height 9
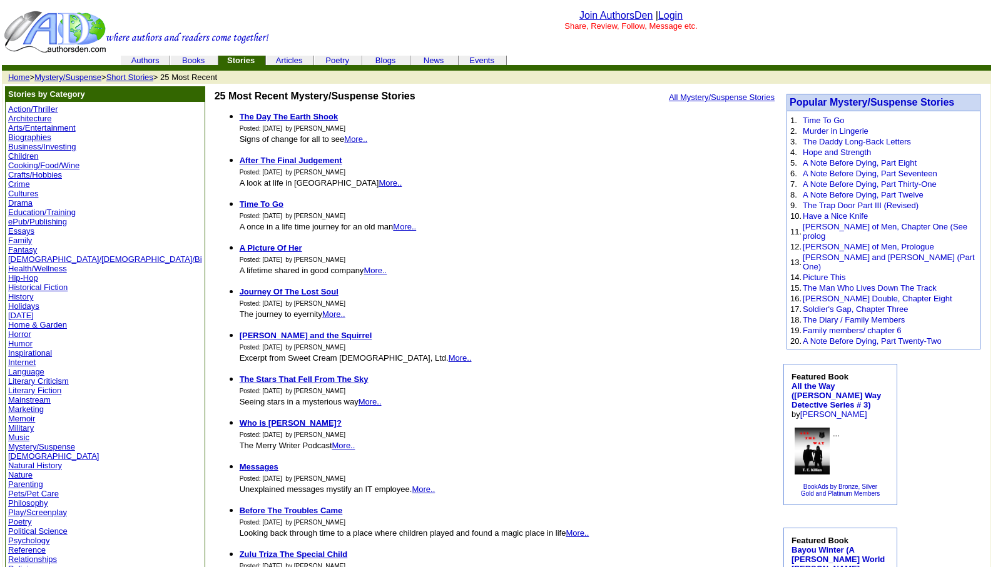
click at [14, 420] on link "Memoir" at bounding box center [21, 418] width 27 height 9
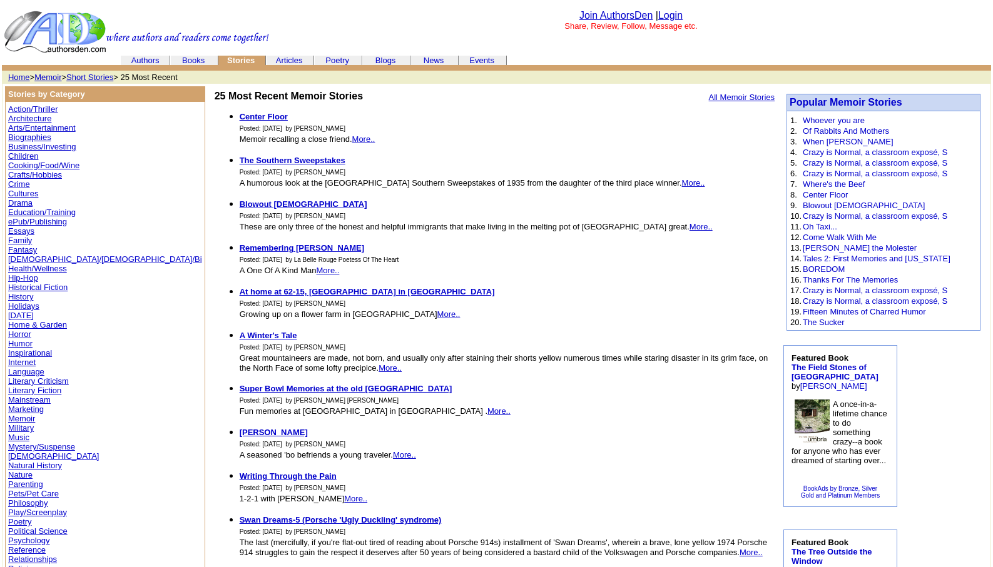
click at [13, 392] on link "Literary Fiction" at bounding box center [34, 390] width 53 height 9
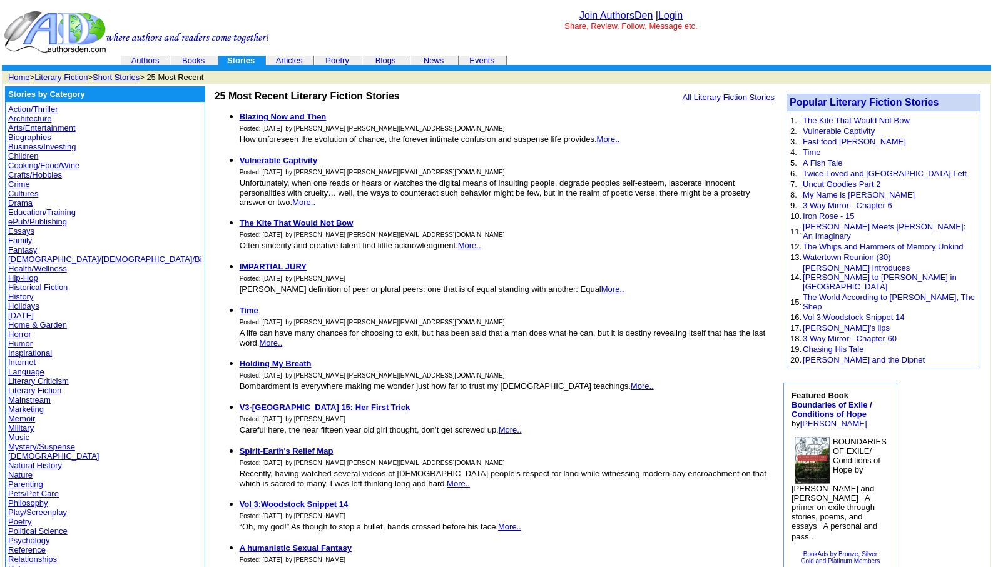
click at [13, 342] on link "Humor" at bounding box center [20, 343] width 24 height 9
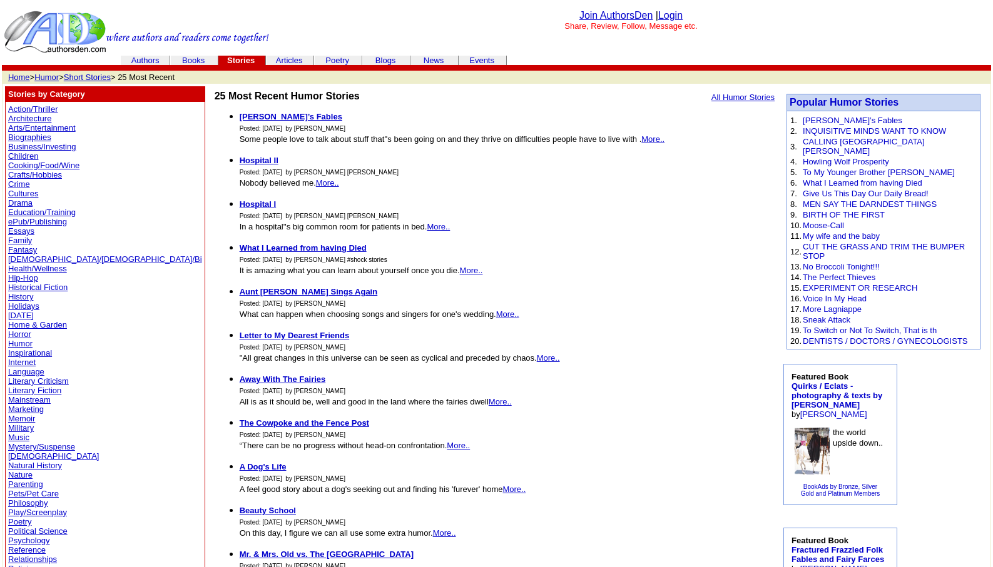
click at [18, 419] on link "Memoir" at bounding box center [21, 418] width 27 height 9
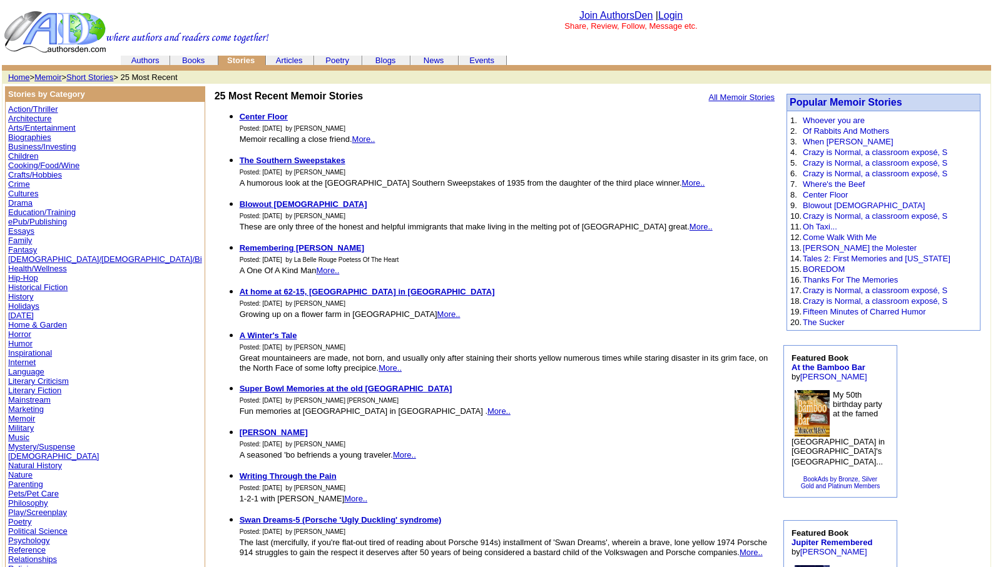
click at [20, 417] on link "Memoir" at bounding box center [21, 418] width 27 height 9
click at [18, 417] on link "Memoir" at bounding box center [21, 418] width 27 height 9
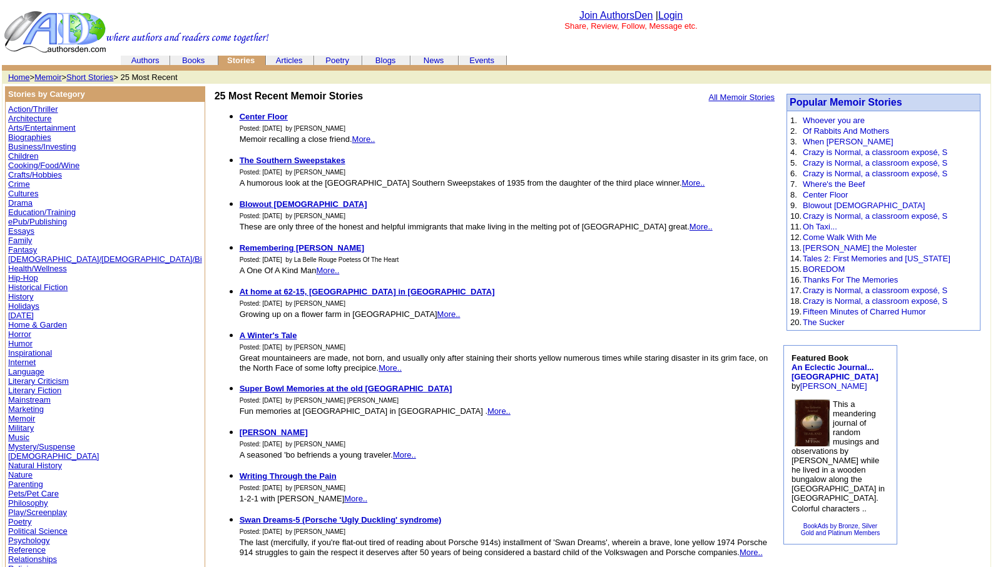
click at [11, 519] on link "Poetry" at bounding box center [20, 521] width 24 height 9
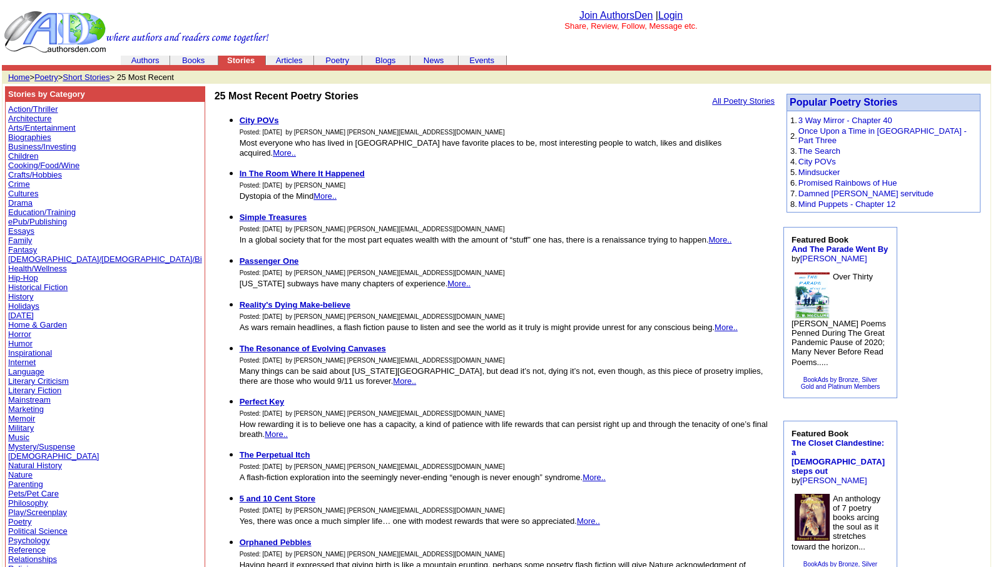
click at [46, 76] on link "Poetry" at bounding box center [46, 77] width 24 height 9
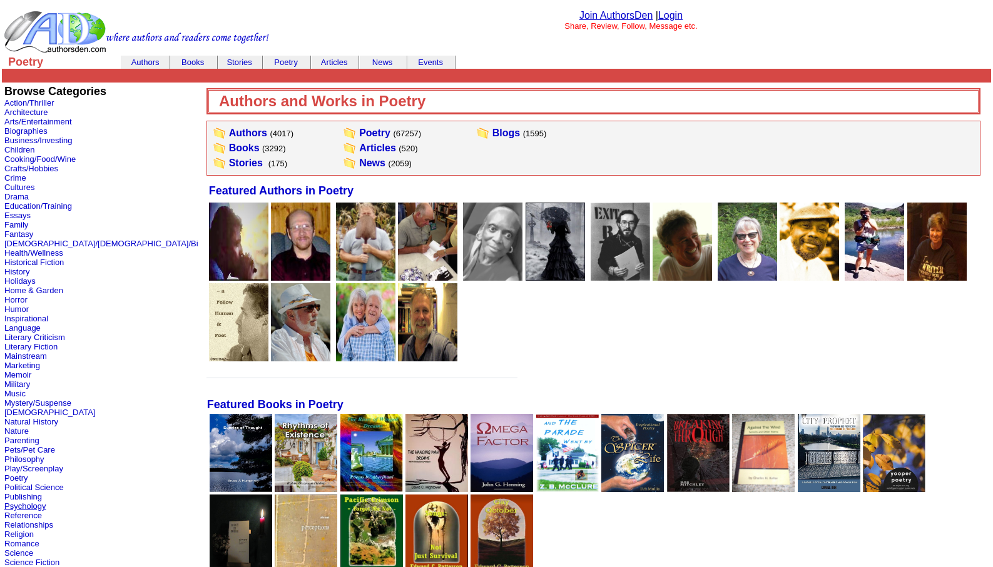
click at [9, 505] on link "Psychology" at bounding box center [24, 506] width 41 height 9
